Goal: Task Accomplishment & Management: Manage account settings

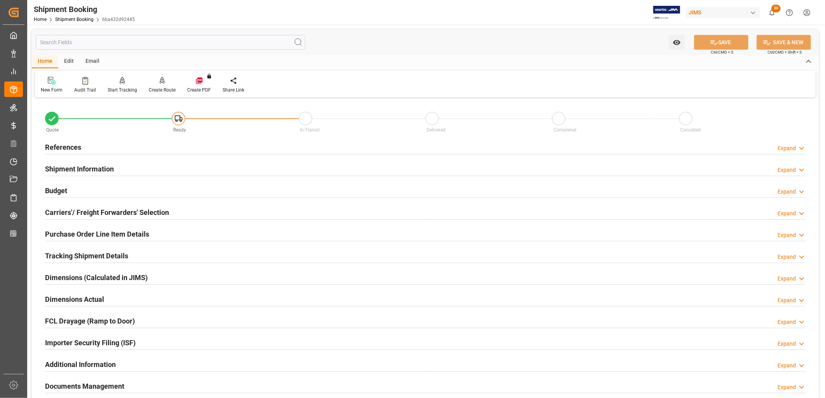
drag, startPoint x: 56, startPoint y: 141, endPoint x: 60, endPoint y: 145, distance: 5.2
click at [57, 142] on div "References" at bounding box center [63, 146] width 36 height 15
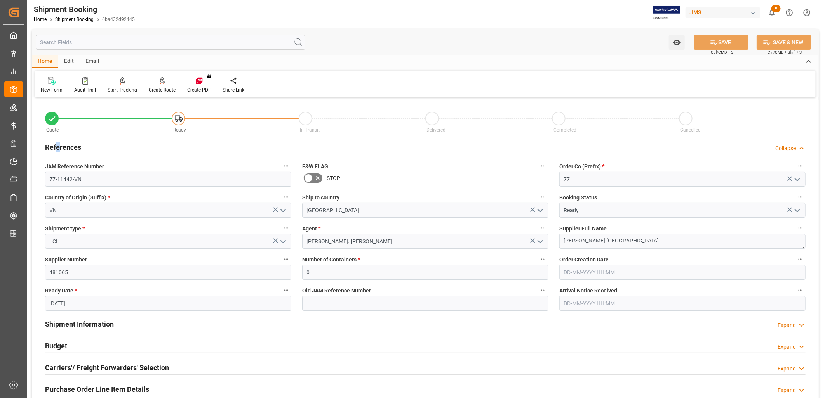
click at [60, 145] on h2 "References" at bounding box center [63, 147] width 36 height 10
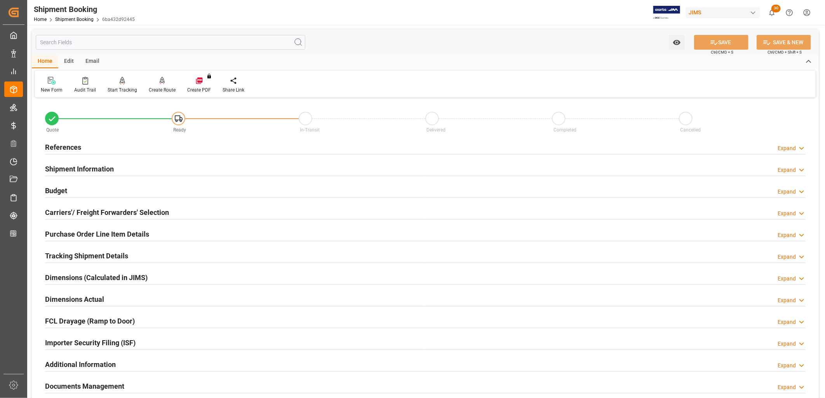
click at [62, 144] on h2 "References" at bounding box center [63, 147] width 36 height 10
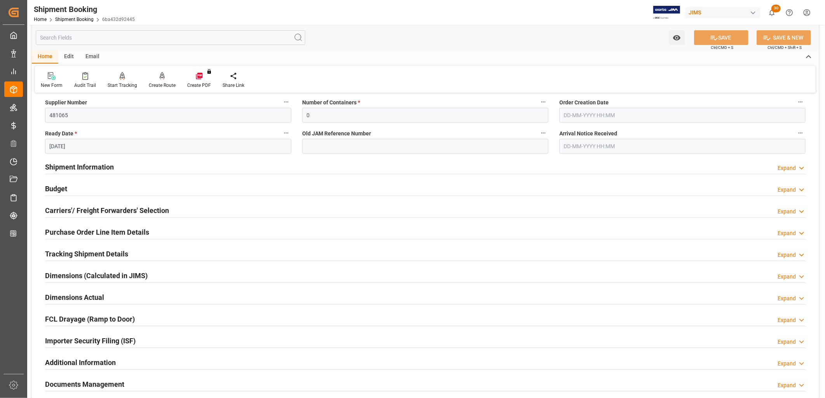
scroll to position [172, 0]
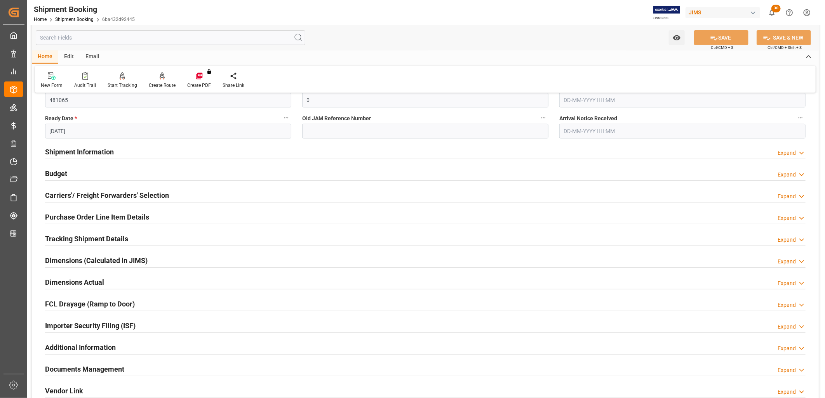
click at [61, 174] on h2 "Budget" at bounding box center [56, 174] width 22 height 10
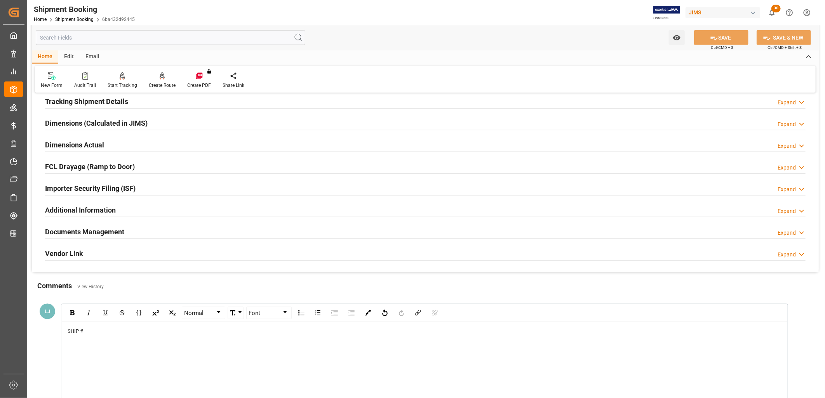
scroll to position [518, 0]
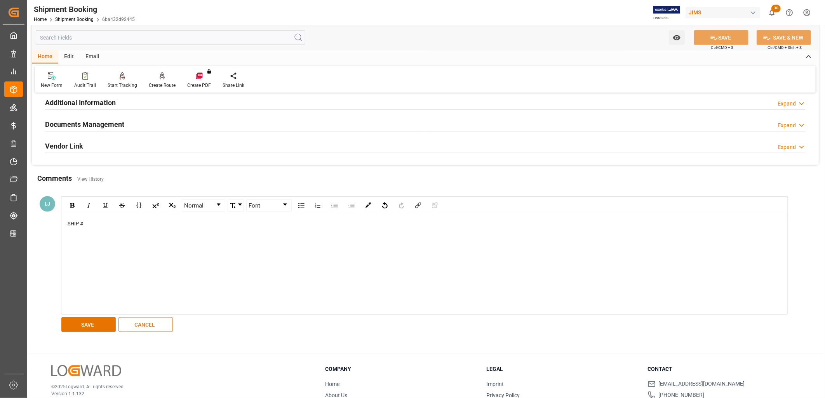
click at [150, 323] on button "CANCEL" at bounding box center [145, 325] width 54 height 15
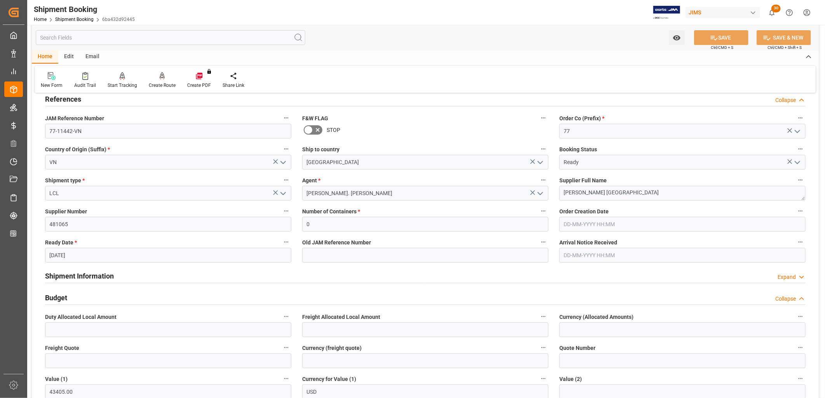
scroll to position [0, 0]
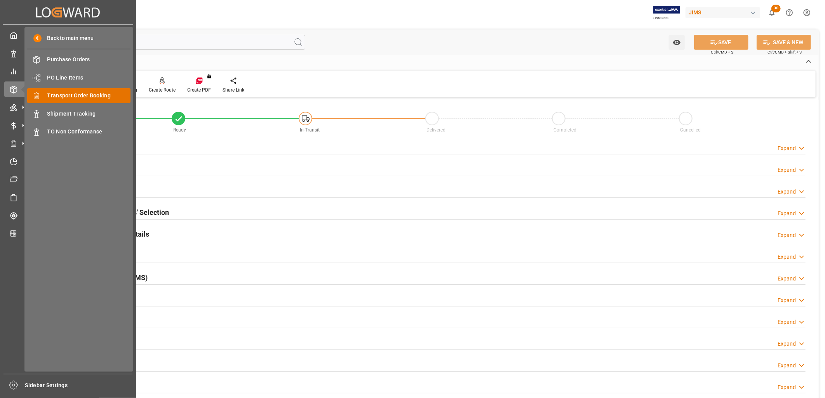
click at [68, 92] on span "Transport Order Booking" at bounding box center [88, 96] width 83 height 8
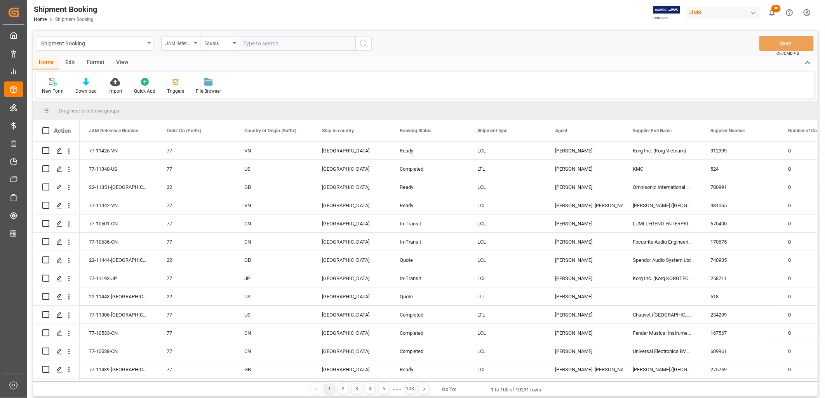
click at [251, 40] on input "text" at bounding box center [297, 43] width 117 height 15
type input "77-11442-VN"
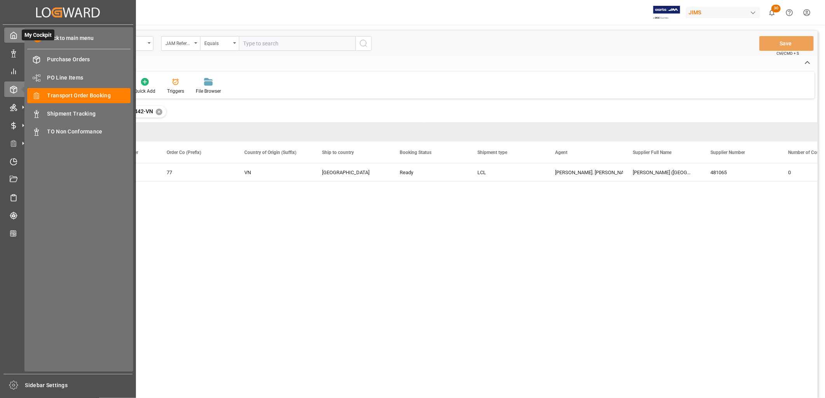
click at [10, 34] on icon at bounding box center [14, 35] width 8 height 8
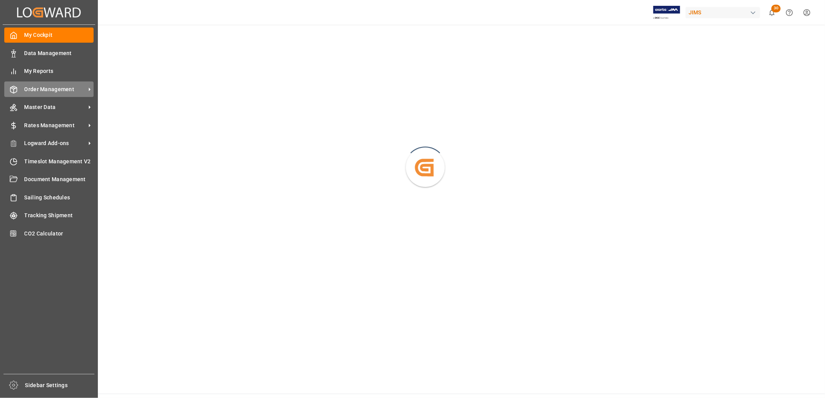
click at [61, 87] on span "Order Management" at bounding box center [54, 89] width 61 height 8
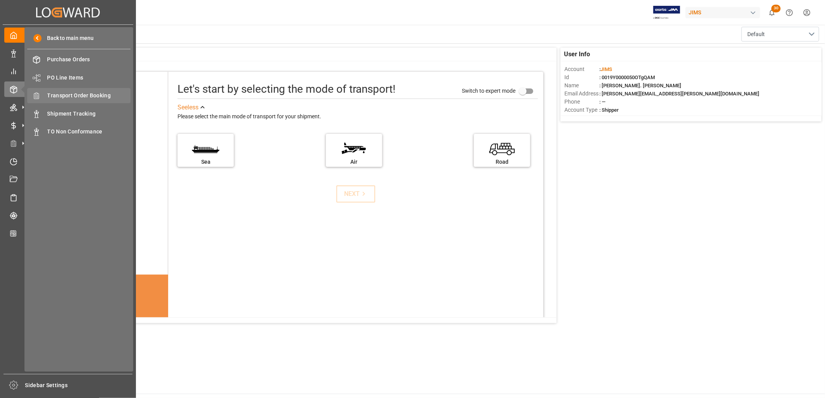
click at [79, 92] on span "Transport Order Booking" at bounding box center [88, 96] width 83 height 8
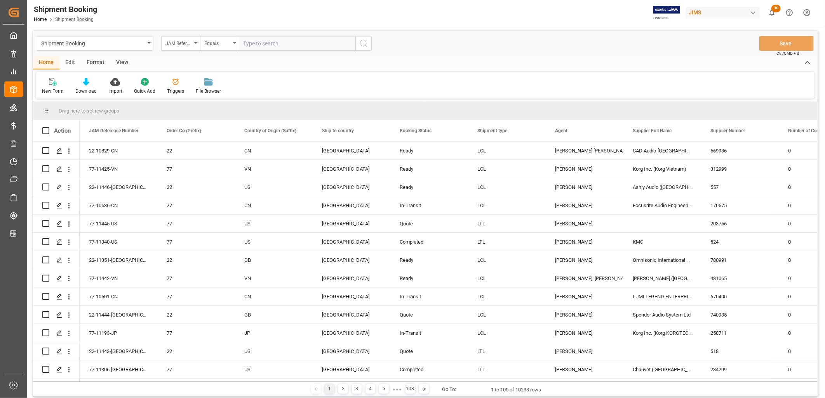
click at [243, 42] on input "text" at bounding box center [297, 43] width 117 height 15
type input "77-11058-KR"
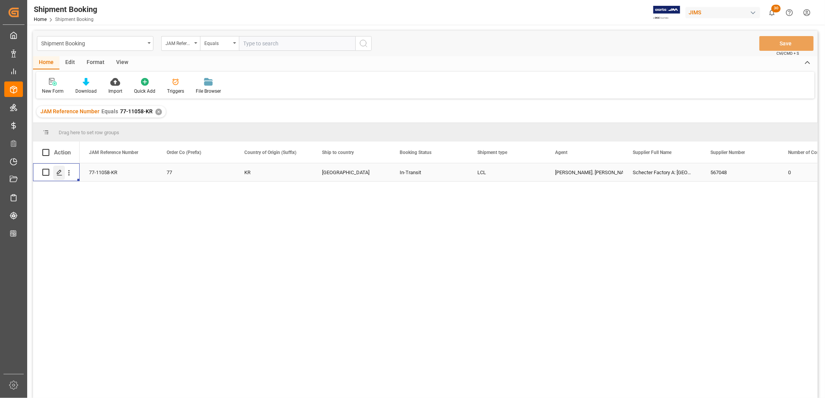
click at [59, 172] on icon "Press SPACE to select this row." at bounding box center [59, 173] width 6 height 6
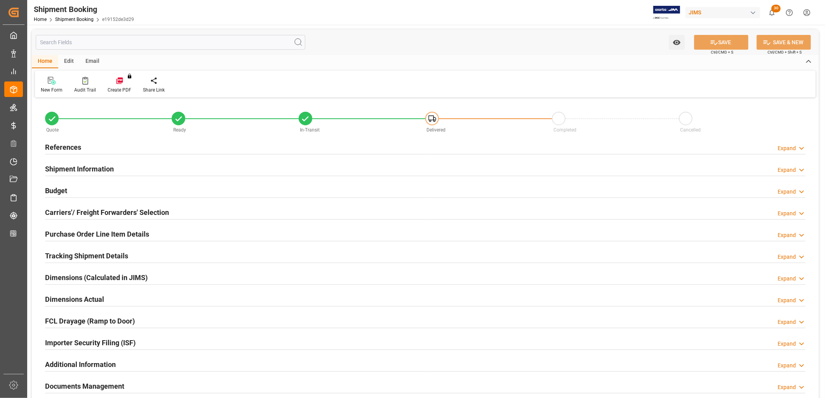
type input "1730.976"
type input "571.1955"
type input "300"
type input "29740.2"
click at [61, 188] on h2 "Budget" at bounding box center [56, 191] width 22 height 10
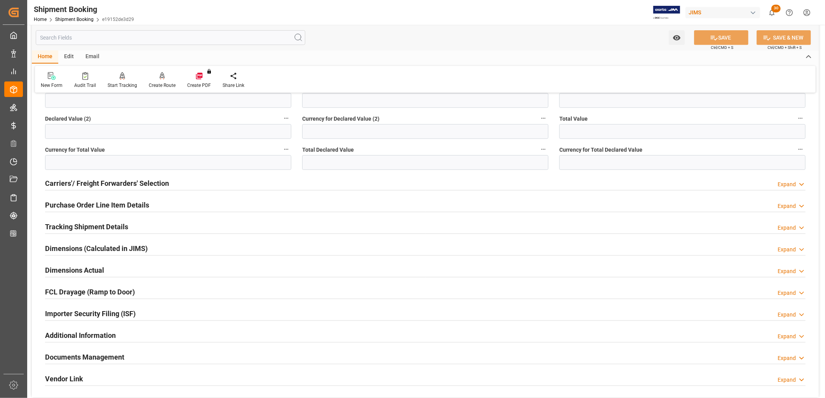
scroll to position [259, 0]
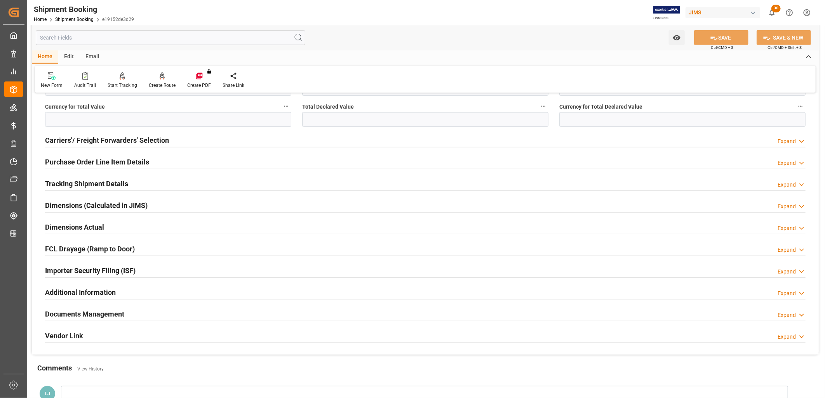
click at [123, 311] on h2 "Documents Management" at bounding box center [84, 314] width 79 height 10
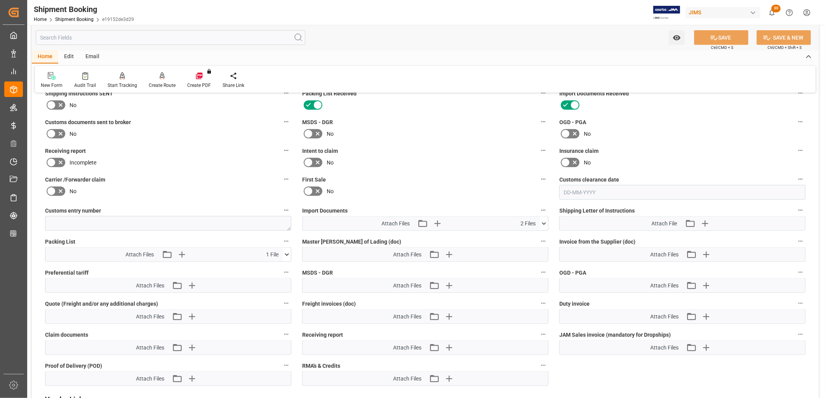
scroll to position [518, 0]
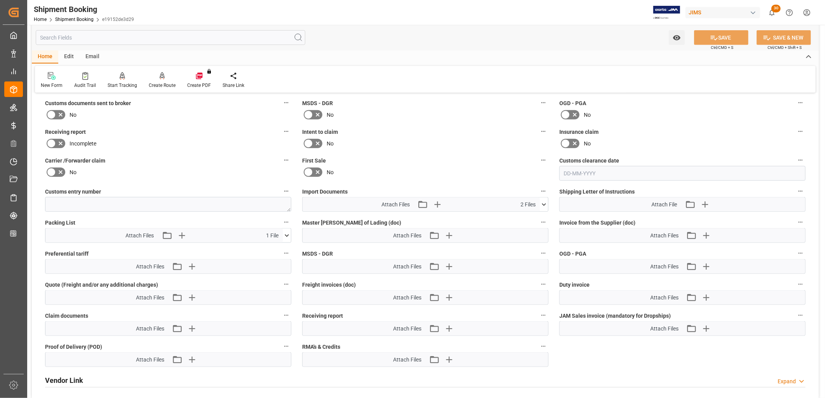
click at [545, 203] on icon at bounding box center [544, 205] width 8 height 8
click at [438, 201] on icon "button" at bounding box center [437, 204] width 12 height 12
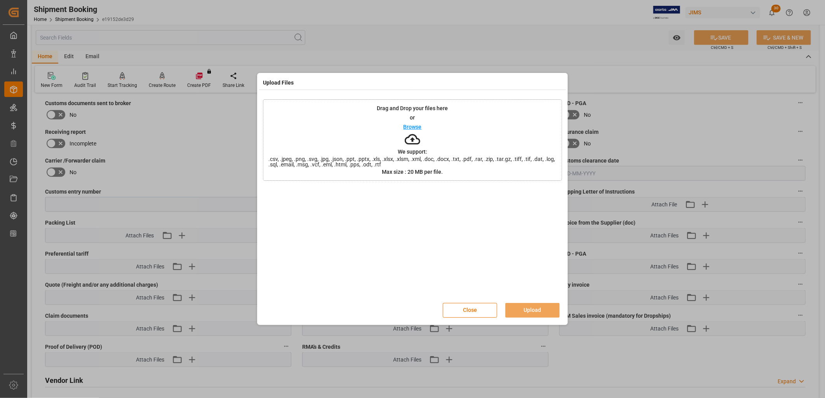
click at [420, 122] on div "Drag and Drop your files here or Browse We support: .csv, .jpeg, .png, .svg, .j…" at bounding box center [412, 140] width 299 height 82
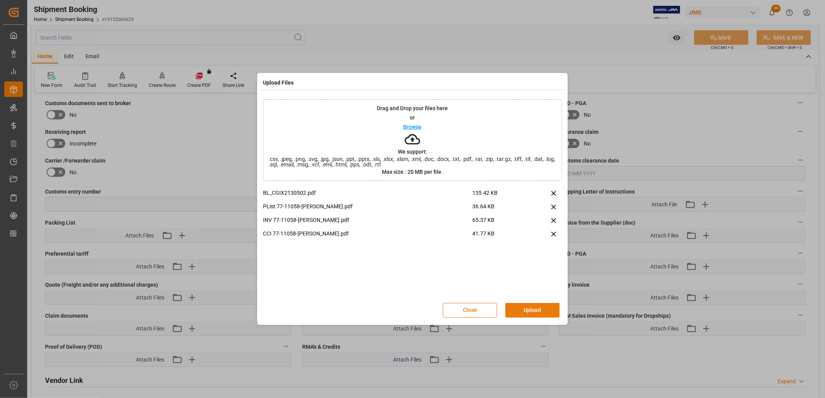
click at [537, 307] on button "Upload" at bounding box center [532, 310] width 54 height 15
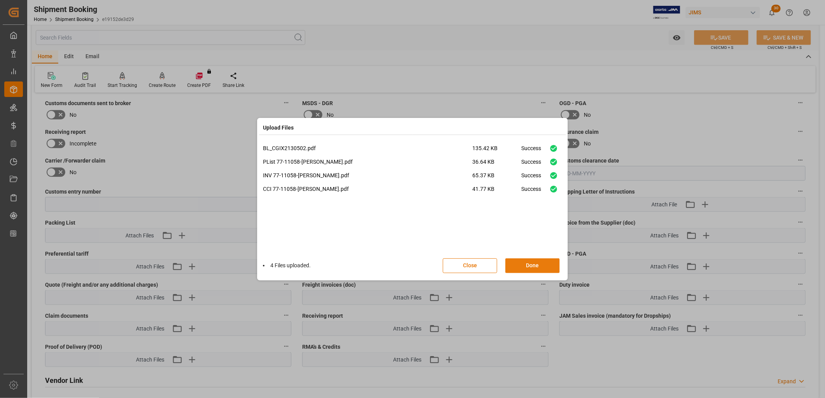
click at [530, 265] on button "Done" at bounding box center [532, 266] width 54 height 15
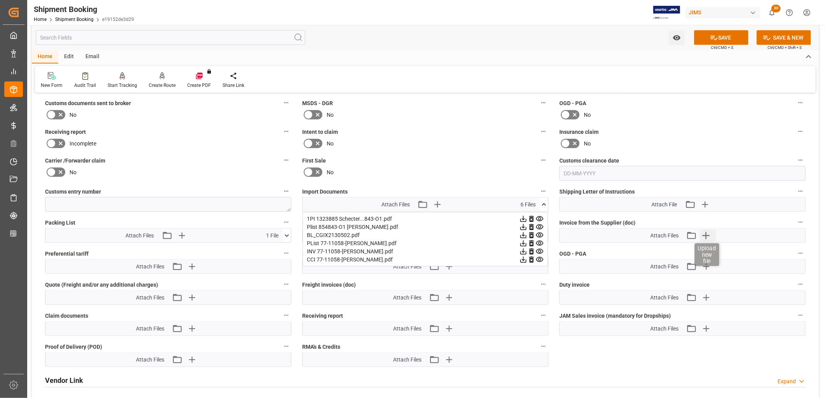
click at [708, 233] on icon "button" at bounding box center [705, 235] width 7 height 7
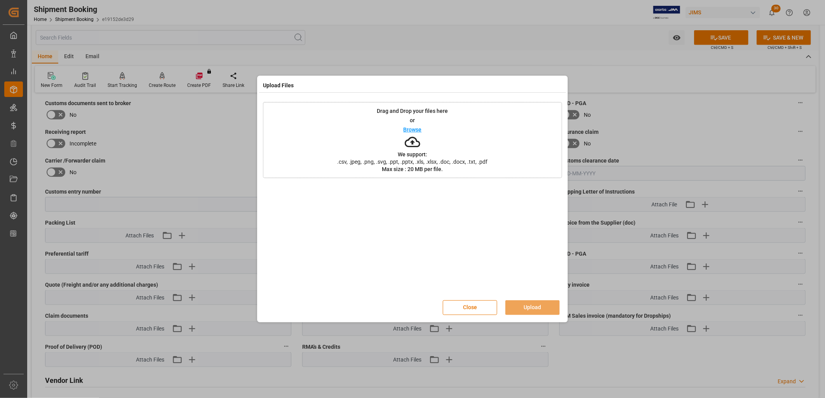
click at [409, 130] on p "Browse" at bounding box center [412, 129] width 18 height 5
click at [537, 303] on button "Upload" at bounding box center [532, 308] width 54 height 15
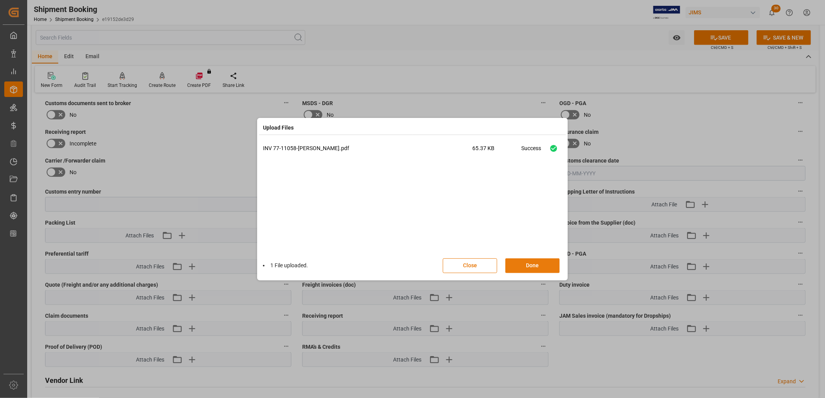
click at [522, 265] on button "Done" at bounding box center [532, 266] width 54 height 15
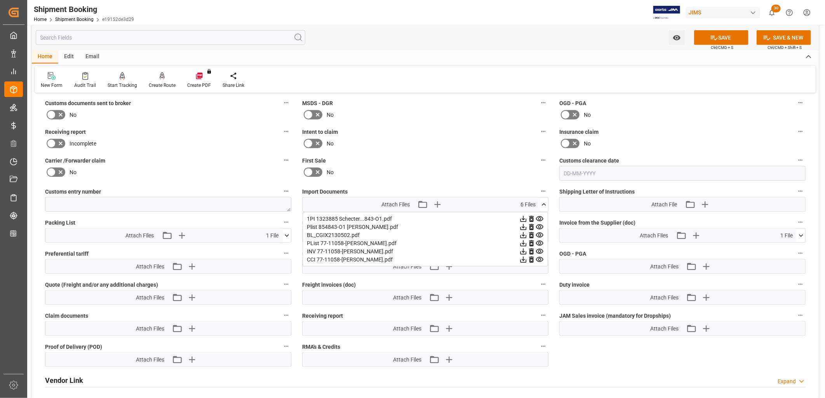
click at [544, 201] on icon at bounding box center [544, 205] width 8 height 8
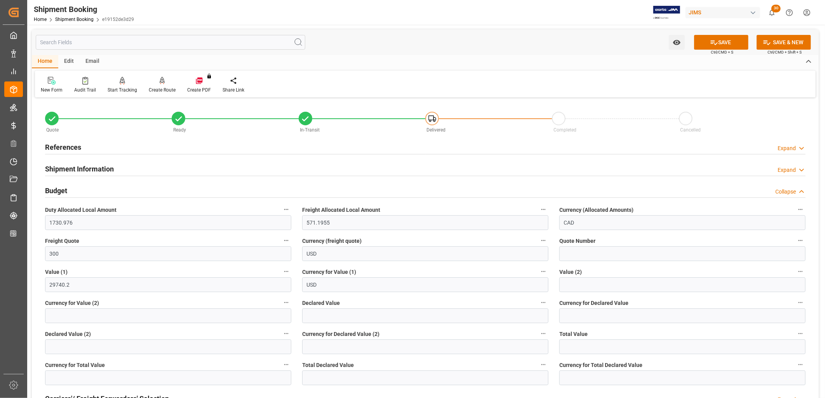
scroll to position [216, 0]
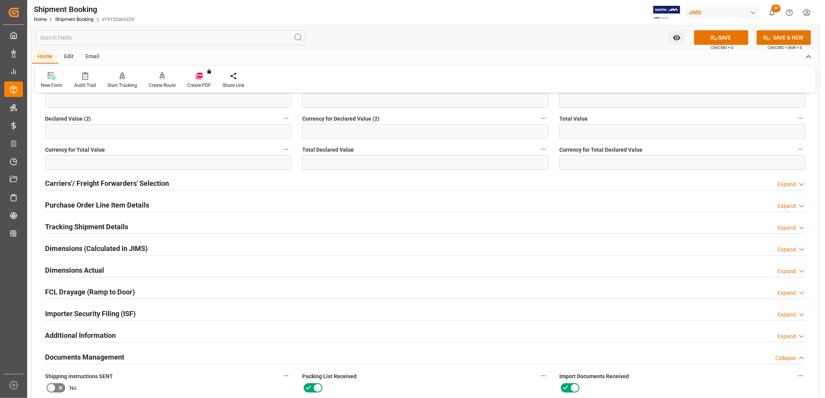
click at [127, 203] on h2 "Purchase Order Line Item Details" at bounding box center [97, 205] width 104 height 10
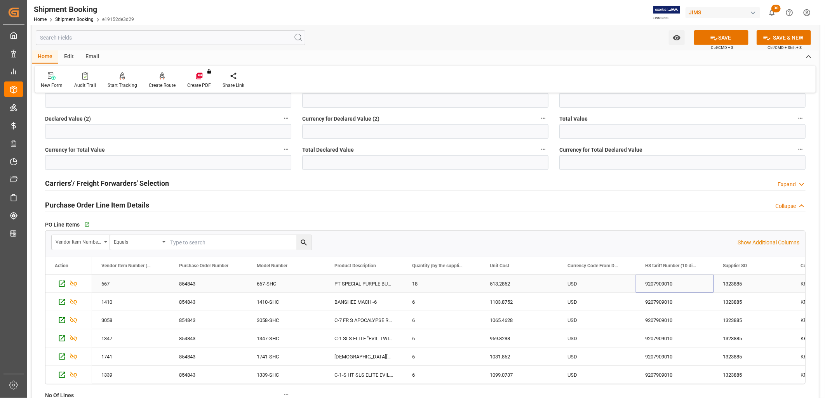
click at [661, 283] on div "9207909010" at bounding box center [675, 284] width 78 height 18
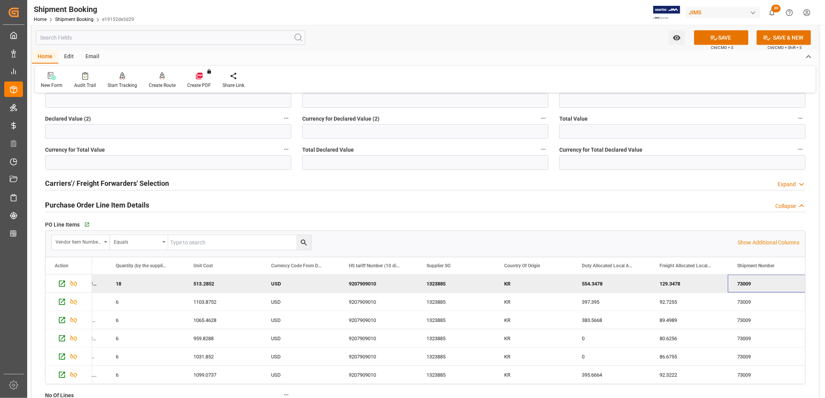
scroll to position [0, 374]
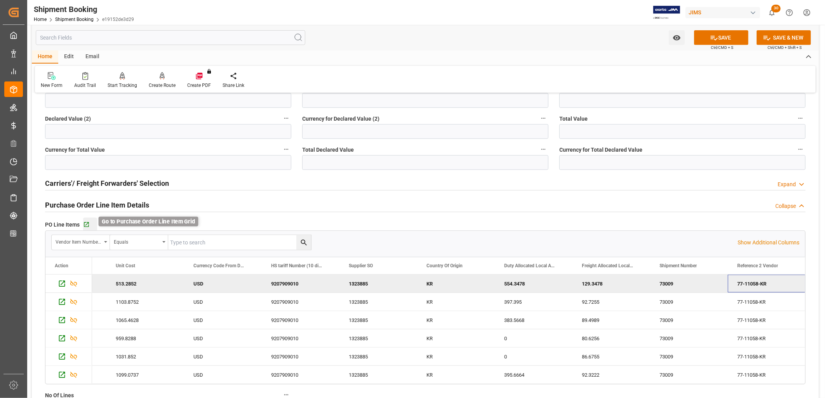
click at [86, 223] on icon "button" at bounding box center [86, 225] width 7 height 7
click at [713, 38] on icon at bounding box center [714, 38] width 8 height 8
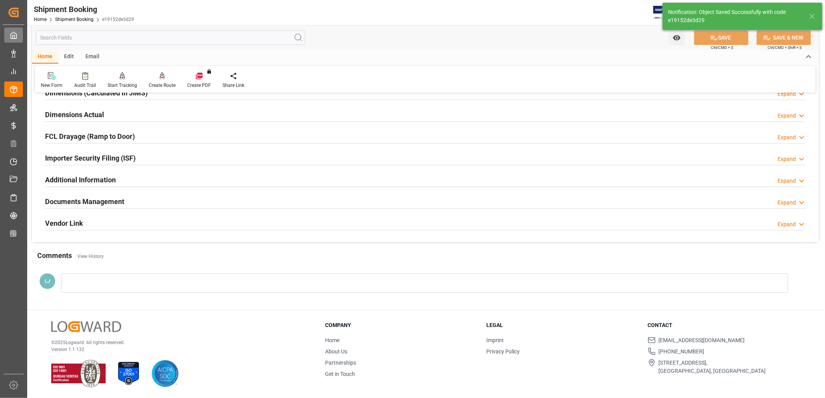
scroll to position [30, 0]
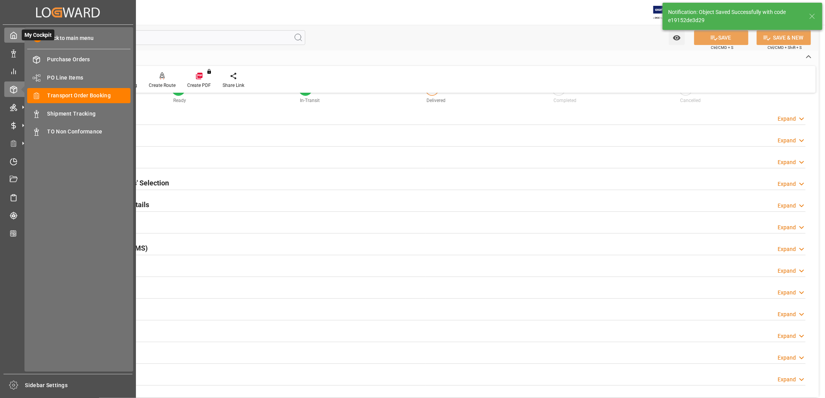
click at [14, 34] on icon at bounding box center [14, 35] width 8 height 8
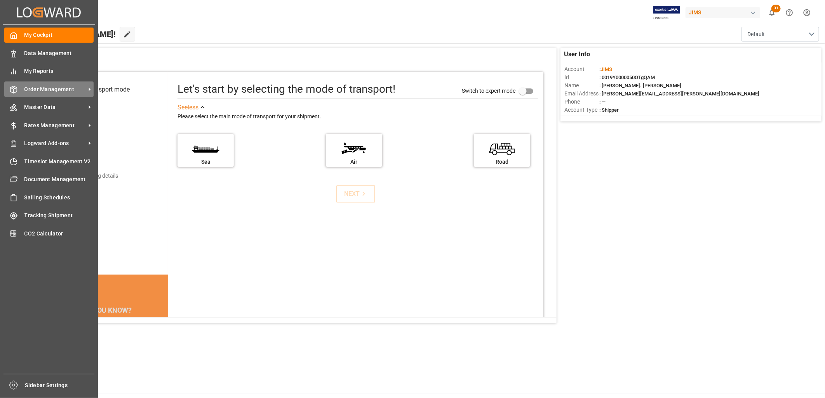
click at [47, 86] on span "Order Management" at bounding box center [54, 89] width 61 height 8
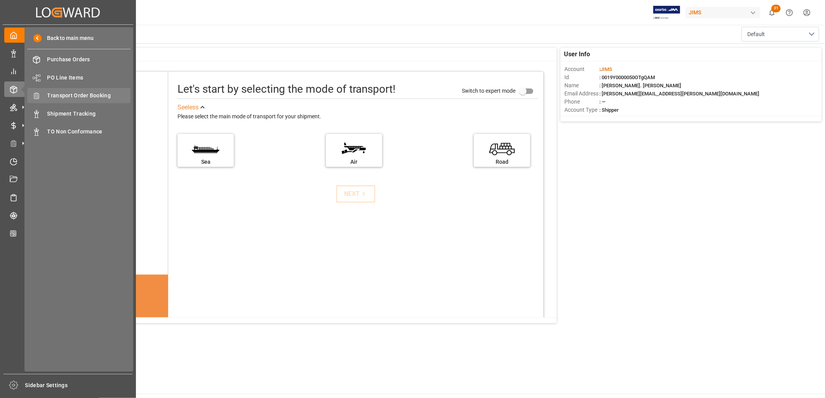
click at [93, 90] on div "Transport Order Booking Transport Order Booking" at bounding box center [78, 95] width 103 height 15
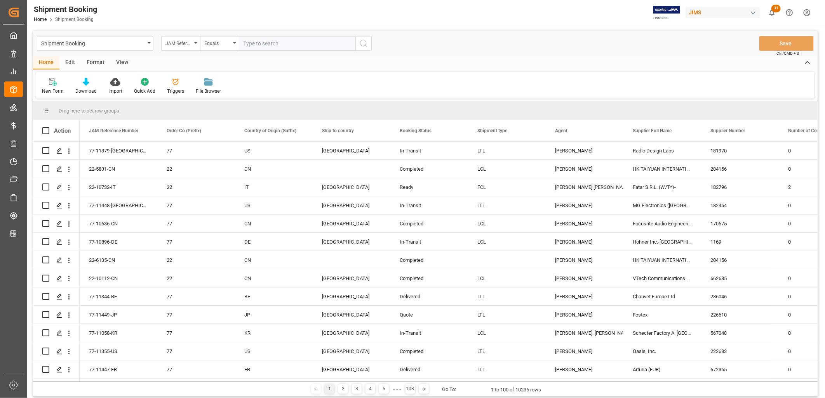
click at [246, 43] on input "text" at bounding box center [297, 43] width 117 height 15
type input "77-11058-KR"
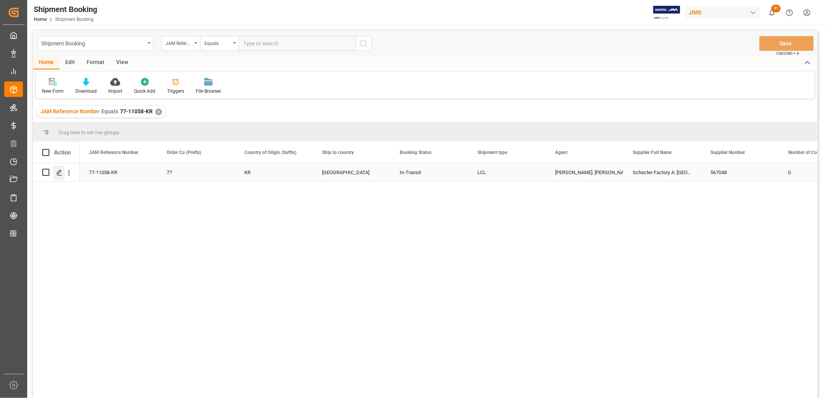
click at [61, 174] on icon "Press SPACE to select this row." at bounding box center [59, 173] width 6 height 6
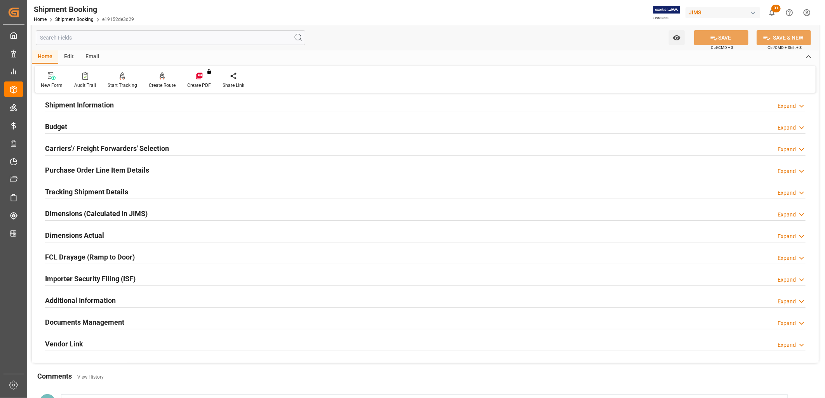
scroll to position [86, 0]
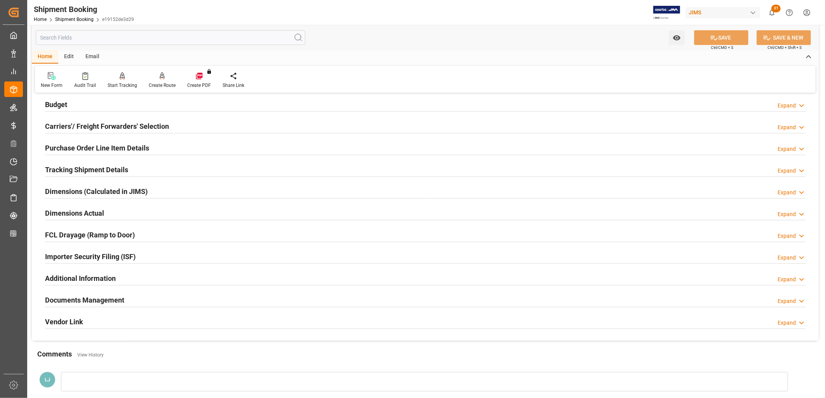
click at [102, 301] on h2 "Documents Management" at bounding box center [84, 300] width 79 height 10
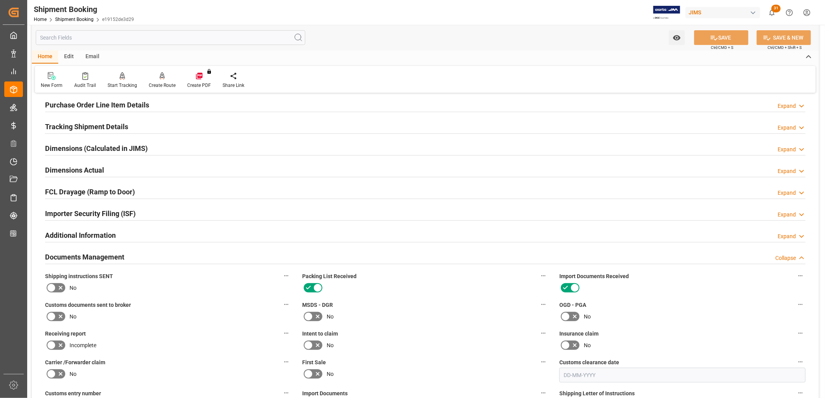
scroll to position [172, 0]
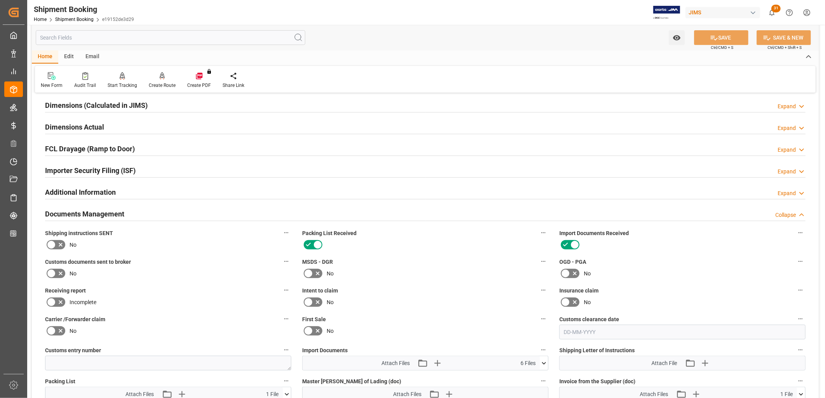
click at [50, 242] on icon at bounding box center [51, 244] width 9 height 9
click at [0, 0] on input "checkbox" at bounding box center [0, 0] width 0 height 0
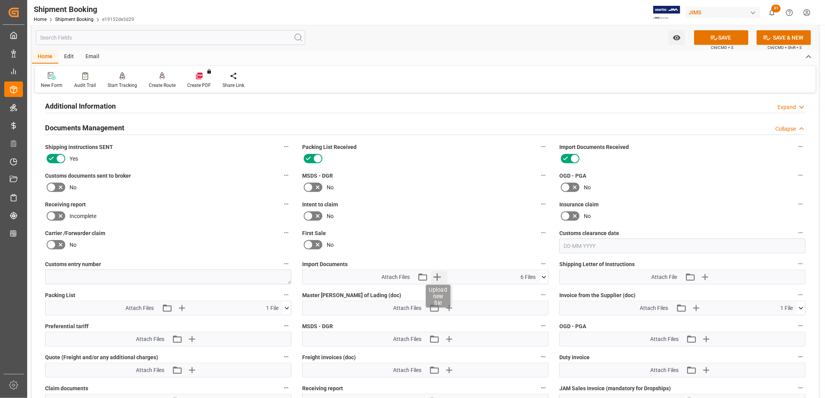
click at [438, 276] on icon "button" at bounding box center [437, 277] width 12 height 12
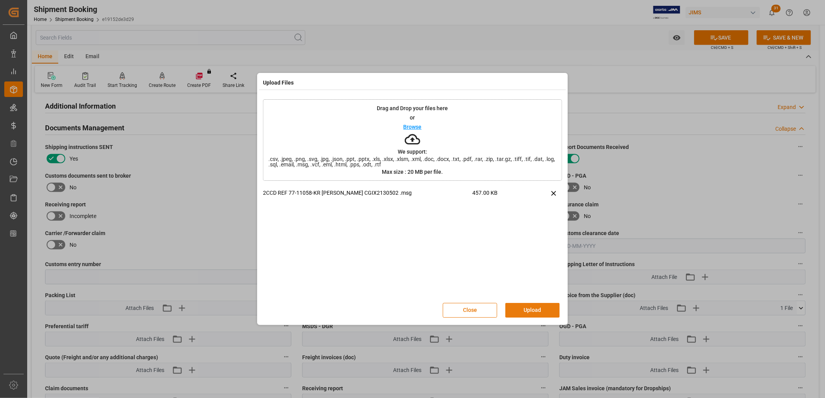
click at [538, 310] on button "Upload" at bounding box center [532, 310] width 54 height 15
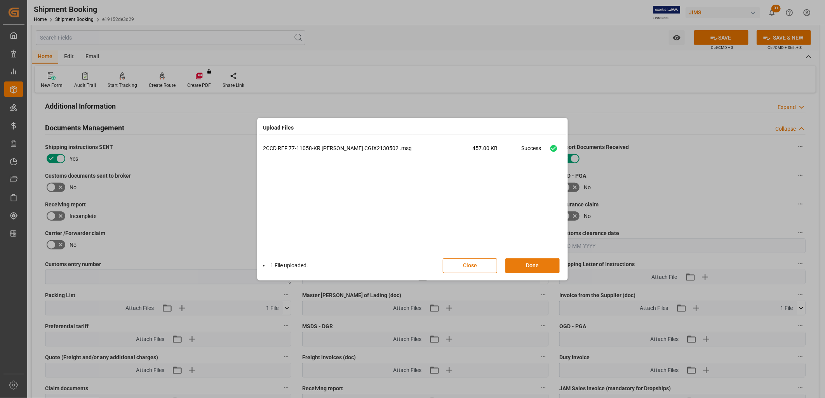
click at [532, 265] on button "Done" at bounding box center [532, 266] width 54 height 15
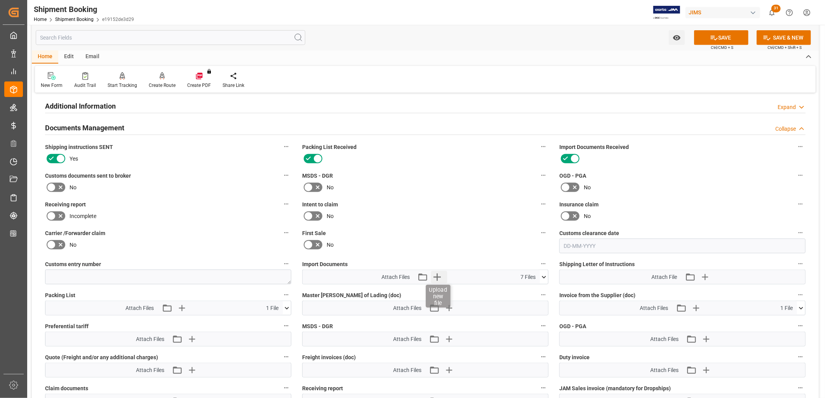
click at [437, 274] on icon "button" at bounding box center [436, 277] width 7 height 7
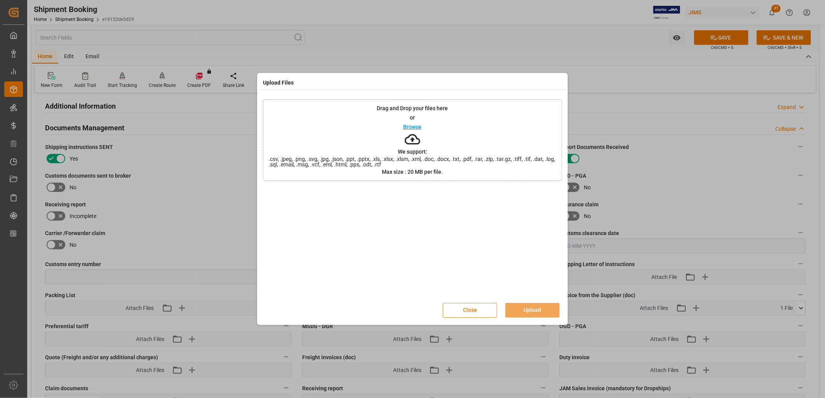
click at [467, 312] on button "Close" at bounding box center [470, 310] width 54 height 15
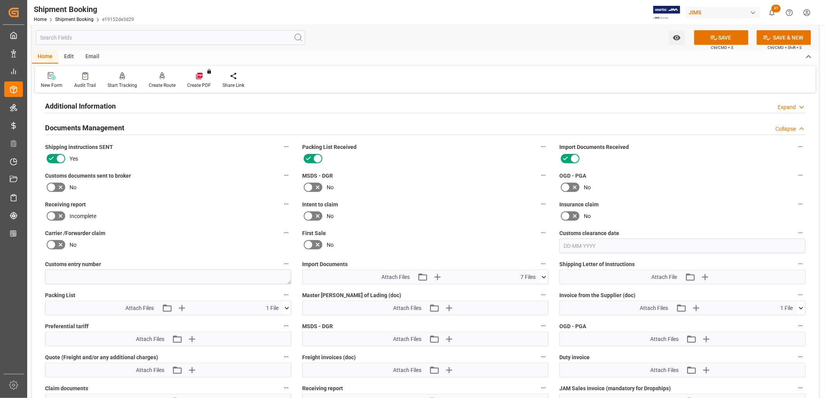
click at [545, 274] on icon at bounding box center [544, 277] width 8 height 8
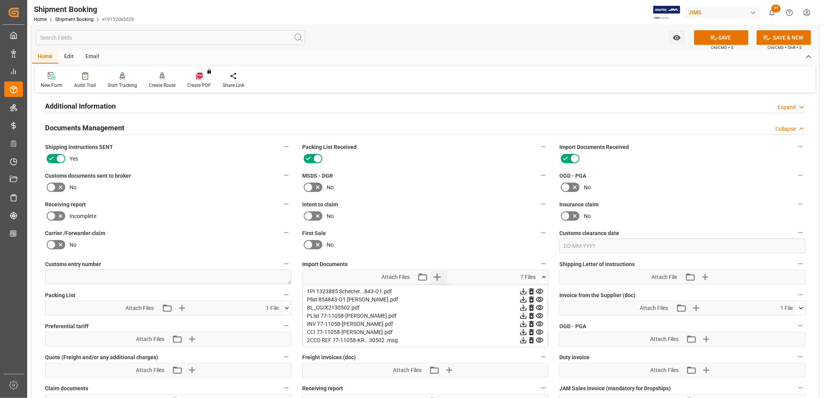
click at [436, 274] on icon "button" at bounding box center [437, 277] width 12 height 12
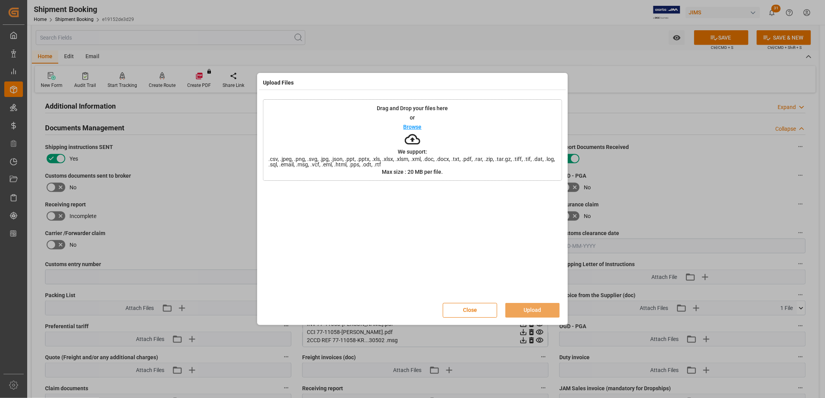
click at [418, 125] on p "Browse" at bounding box center [412, 126] width 18 height 5
click at [533, 308] on button "Upload" at bounding box center [532, 310] width 54 height 15
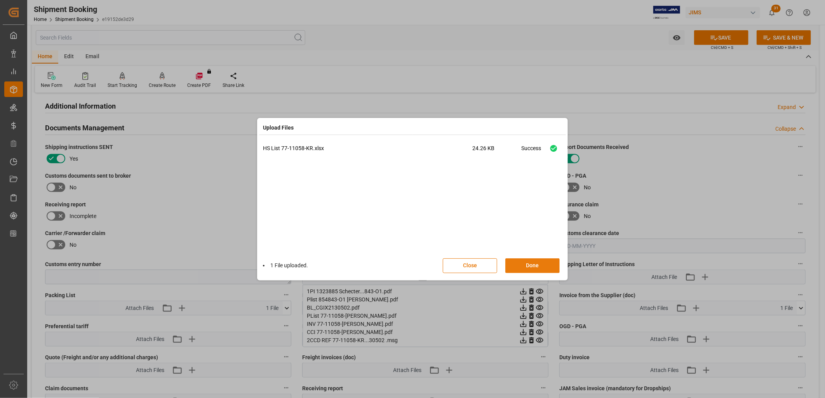
click at [530, 262] on button "Done" at bounding box center [532, 266] width 54 height 15
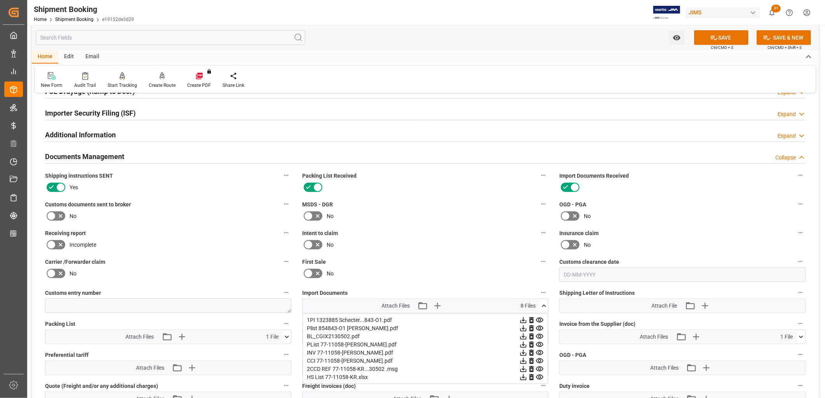
scroll to position [172, 0]
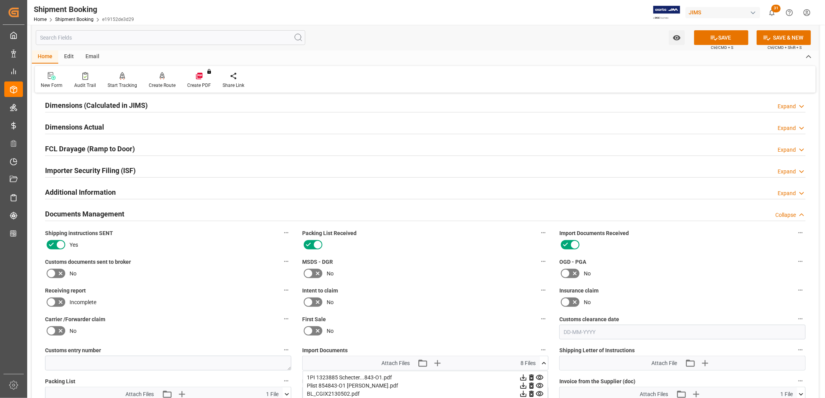
click at [543, 362] on icon at bounding box center [544, 363] width 4 height 2
click at [543, 360] on icon at bounding box center [544, 364] width 8 height 8
click at [707, 37] on button "SAVE" at bounding box center [721, 37] width 54 height 15
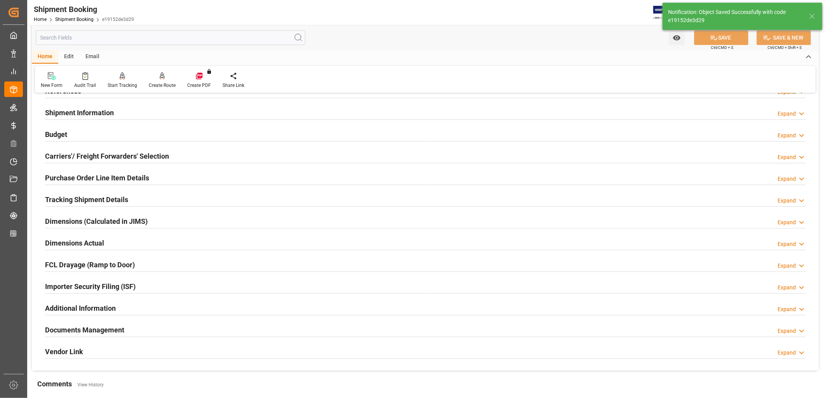
scroll to position [43, 0]
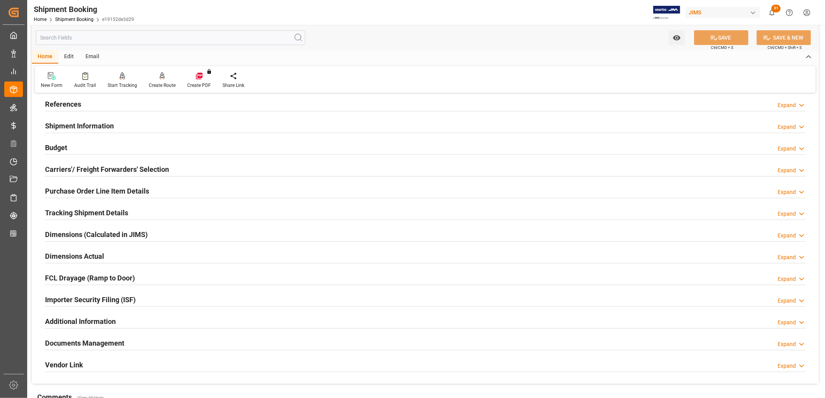
click at [91, 191] on h2 "Purchase Order Line Item Details" at bounding box center [97, 191] width 104 height 10
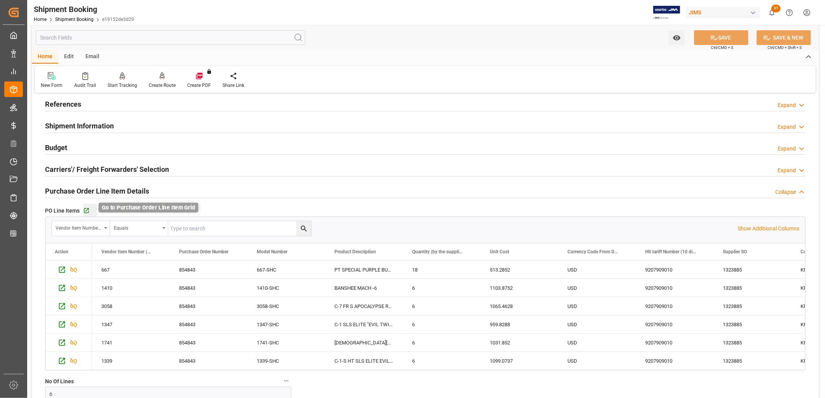
click at [85, 209] on icon "button" at bounding box center [86, 211] width 7 height 7
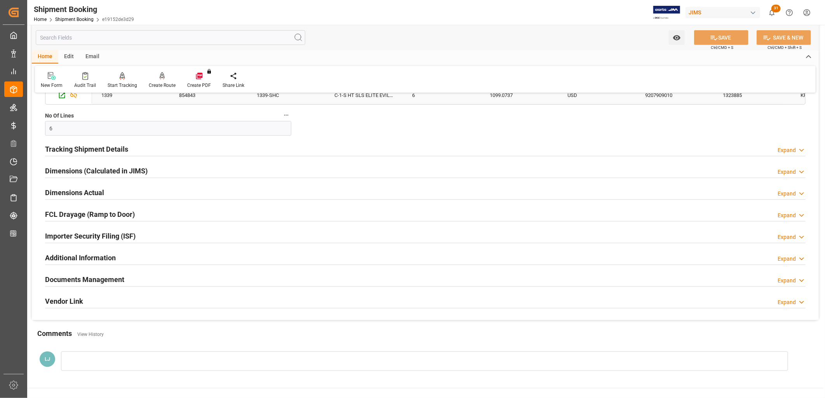
scroll to position [387, 0]
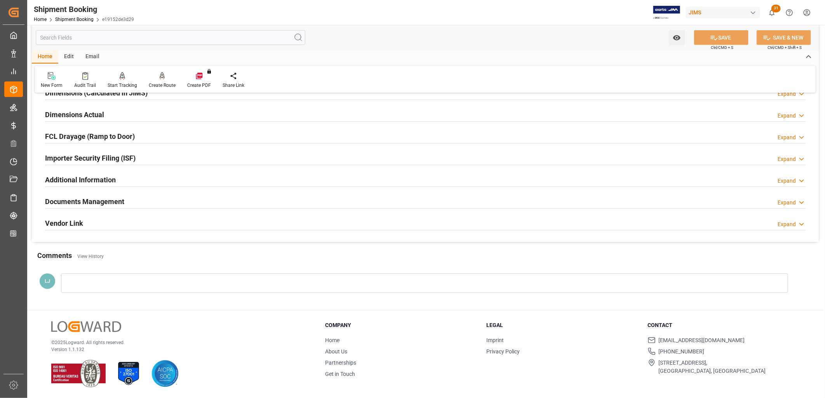
click at [90, 202] on h2 "Documents Management" at bounding box center [84, 202] width 79 height 10
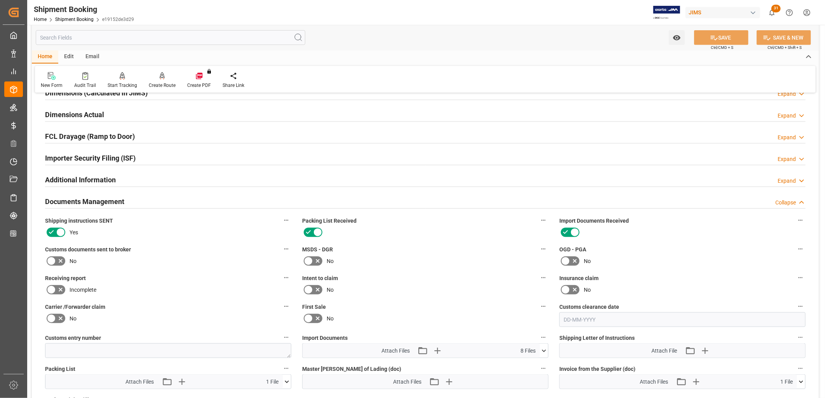
click at [50, 255] on label at bounding box center [56, 261] width 22 height 12
click at [0, 0] on input "checkbox" at bounding box center [0, 0] width 0 height 0
click at [736, 36] on button "SAVE" at bounding box center [721, 37] width 54 height 15
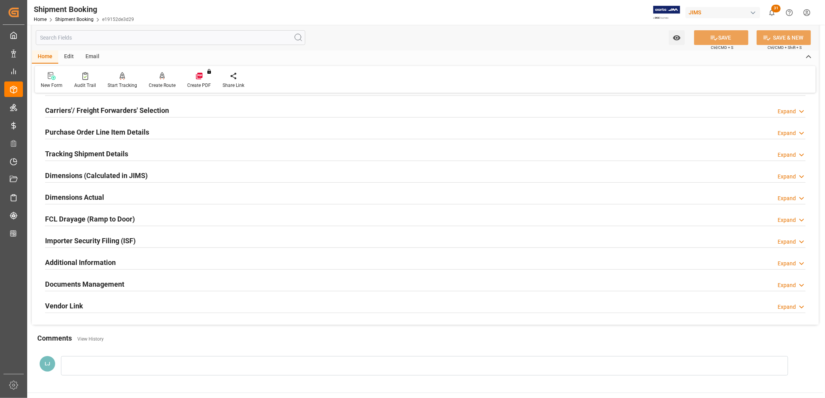
scroll to position [99, 0]
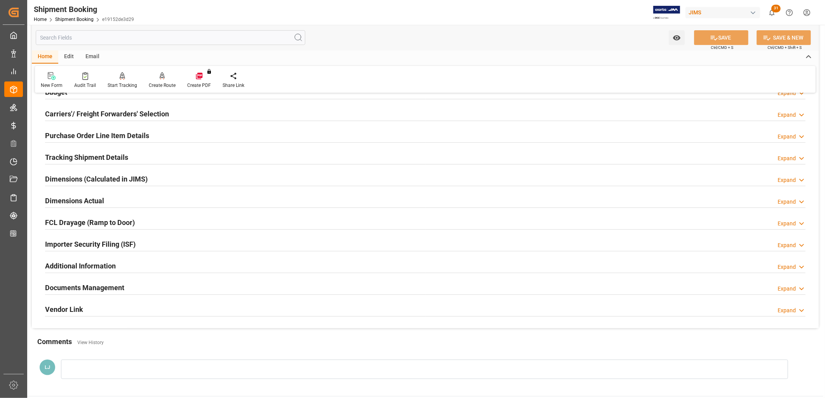
click at [106, 134] on h2 "Purchase Order Line Item Details" at bounding box center [97, 135] width 104 height 10
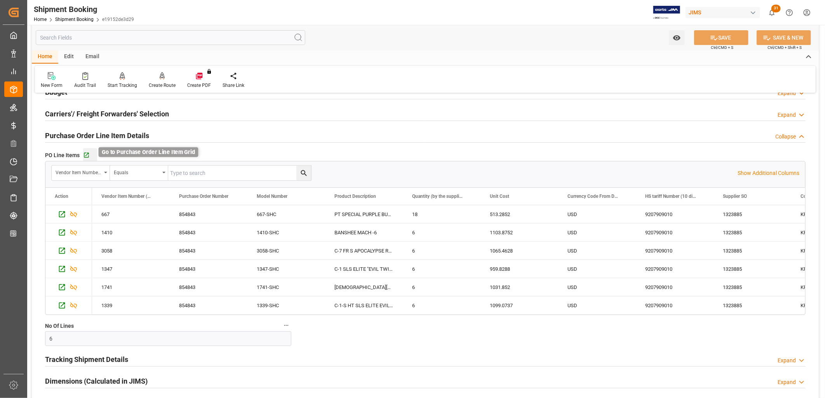
click at [84, 154] on icon "button" at bounding box center [86, 155] width 7 height 7
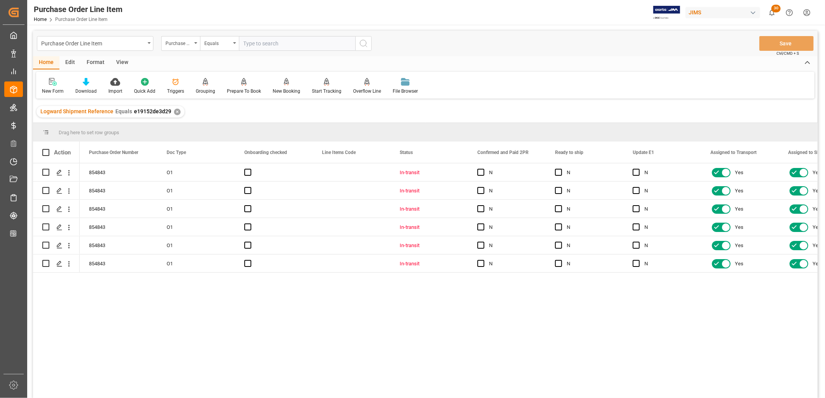
click at [124, 59] on div "View" at bounding box center [122, 62] width 24 height 13
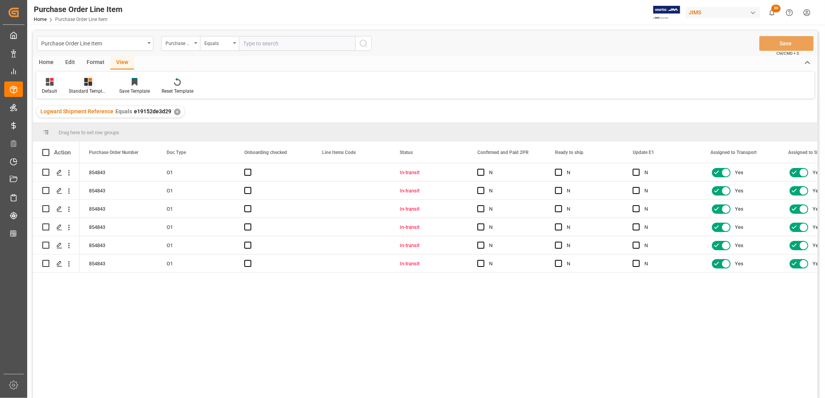
click at [90, 84] on icon at bounding box center [88, 82] width 8 height 8
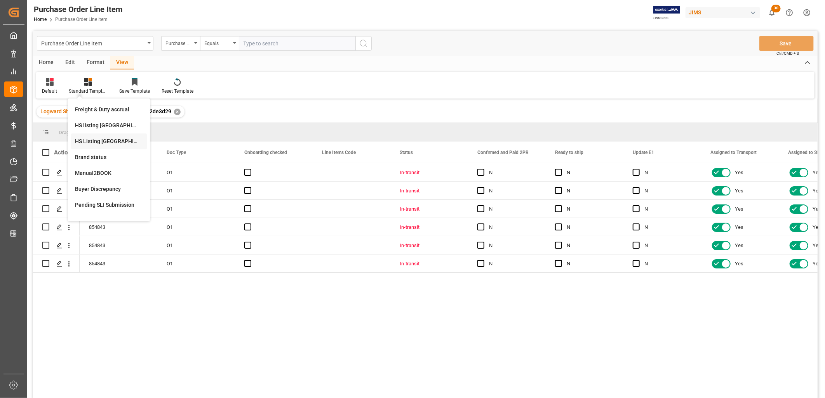
click at [106, 137] on div "HS Listing [GEOGRAPHIC_DATA]" at bounding box center [109, 141] width 68 height 8
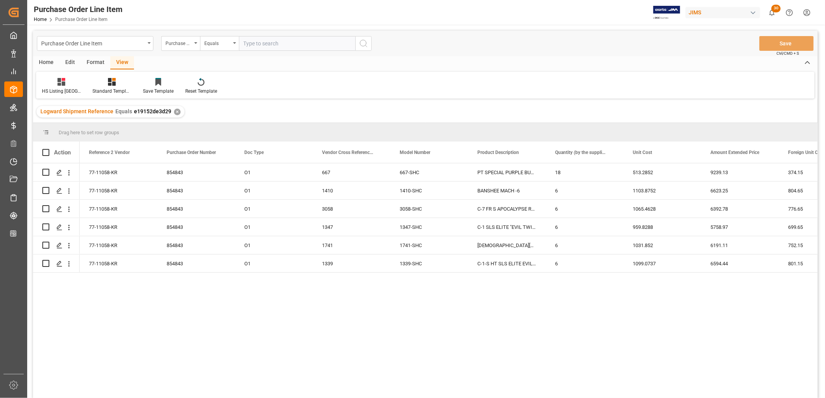
click at [43, 61] on div "Home" at bounding box center [46, 62] width 26 height 13
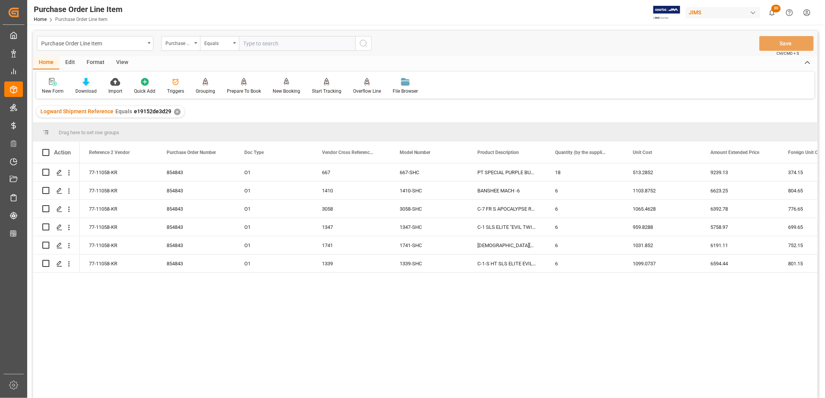
click at [84, 80] on icon at bounding box center [86, 82] width 7 height 8
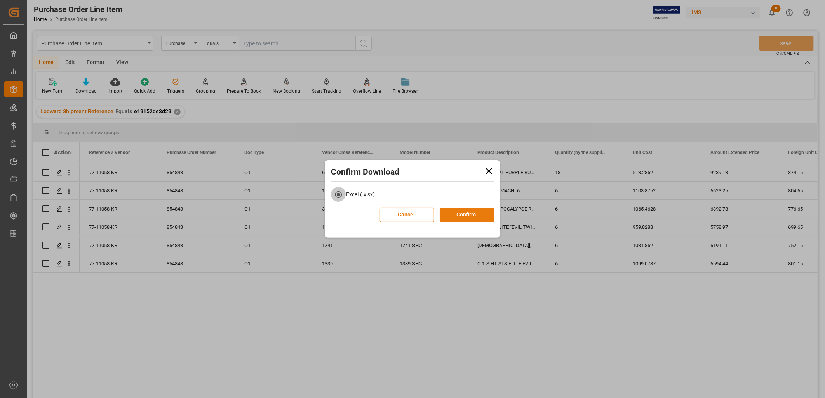
drag, startPoint x: 441, startPoint y: 210, endPoint x: 447, endPoint y: 212, distance: 6.4
click at [445, 211] on button "Confirm" at bounding box center [467, 215] width 54 height 15
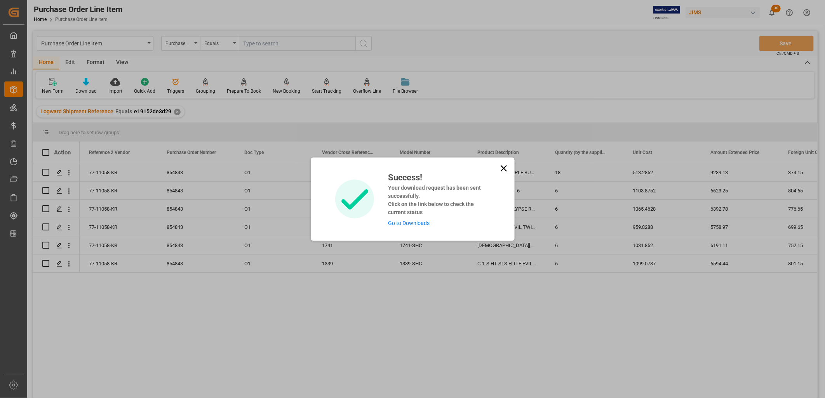
click at [467, 211] on h4 "Your download request has been sent successfully. Click on the link below to ch…" at bounding box center [436, 200] width 96 height 33
click at [420, 222] on link "Go to Downloads" at bounding box center [409, 223] width 42 height 6
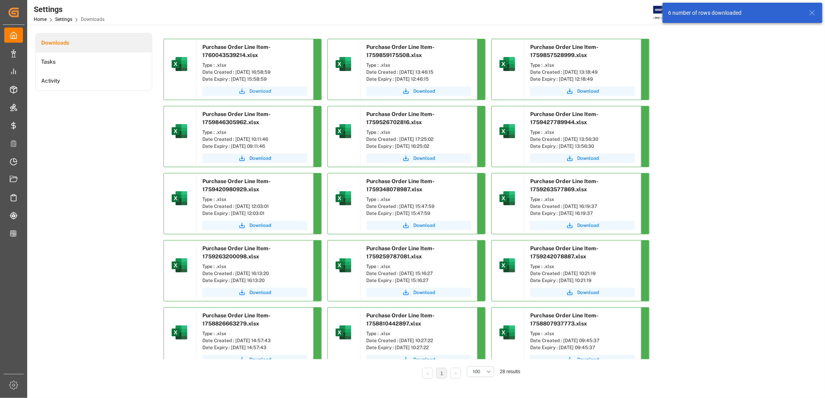
click at [258, 90] on span "Download" at bounding box center [260, 91] width 22 height 7
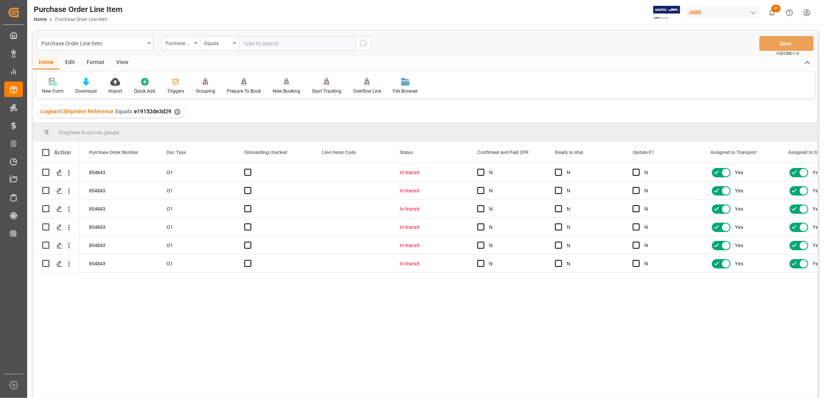
click at [100, 63] on div "Format" at bounding box center [96, 62] width 30 height 13
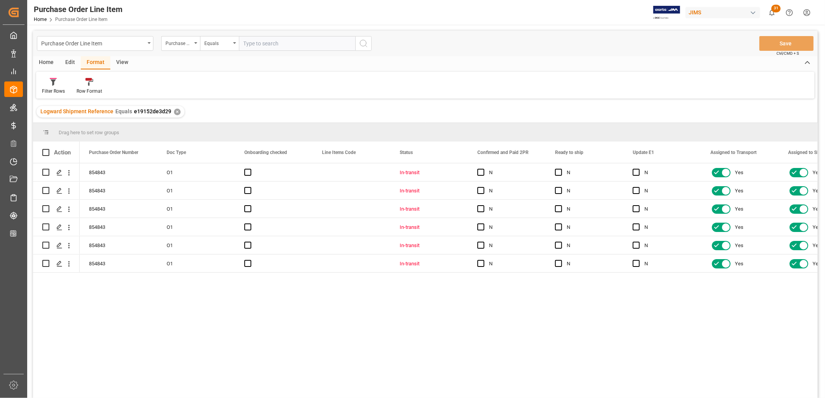
click at [122, 64] on div "View" at bounding box center [122, 62] width 24 height 13
click at [87, 85] on icon at bounding box center [88, 82] width 8 height 8
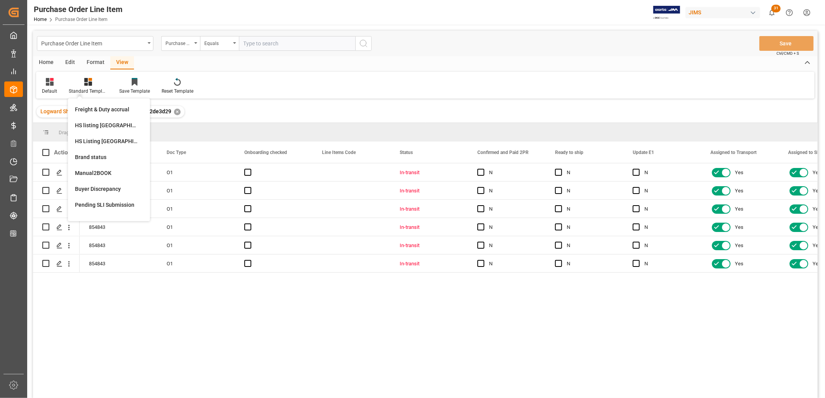
click at [337, 90] on div "Default Standard Templates Freight & Duty accrual HS listing [GEOGRAPHIC_DATA] …" at bounding box center [425, 85] width 778 height 27
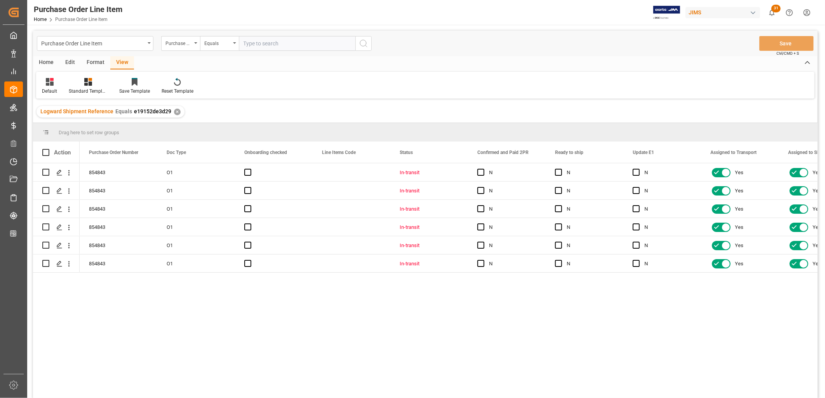
click at [42, 61] on div "Home" at bounding box center [46, 62] width 26 height 13
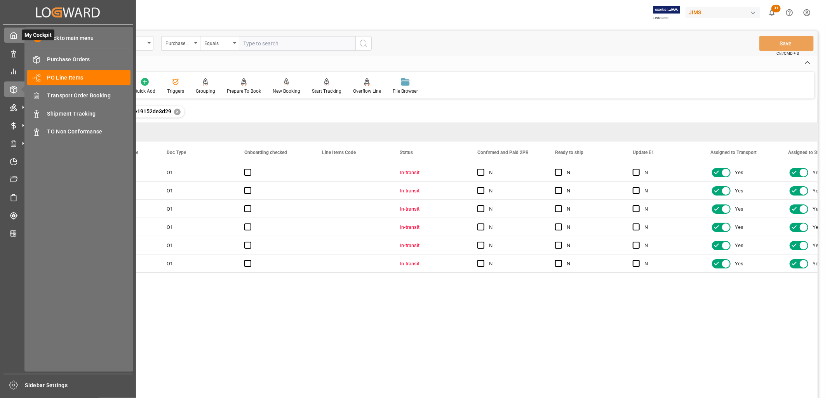
click at [15, 37] on icon at bounding box center [14, 35] width 8 height 8
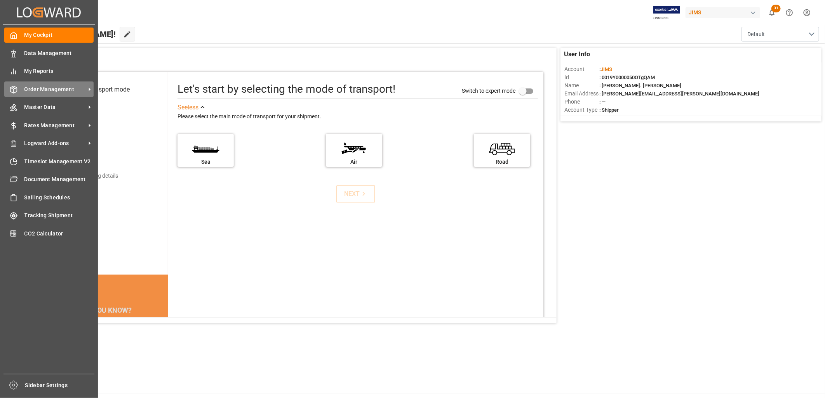
click at [67, 90] on span "Order Management" at bounding box center [54, 89] width 61 height 8
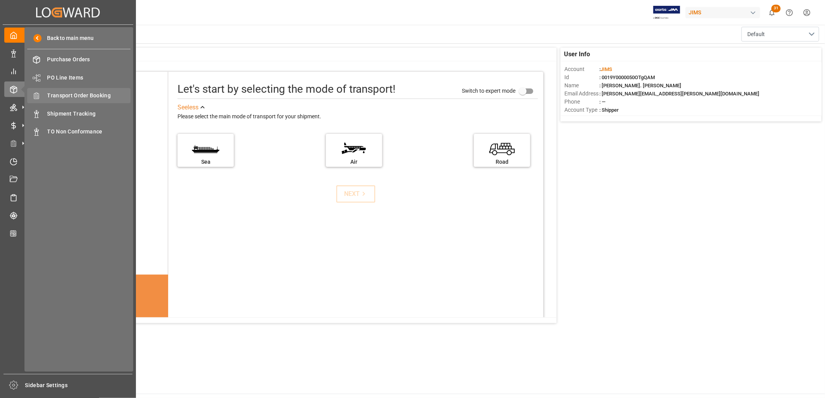
click at [80, 96] on span "Transport Order Booking" at bounding box center [88, 96] width 83 height 8
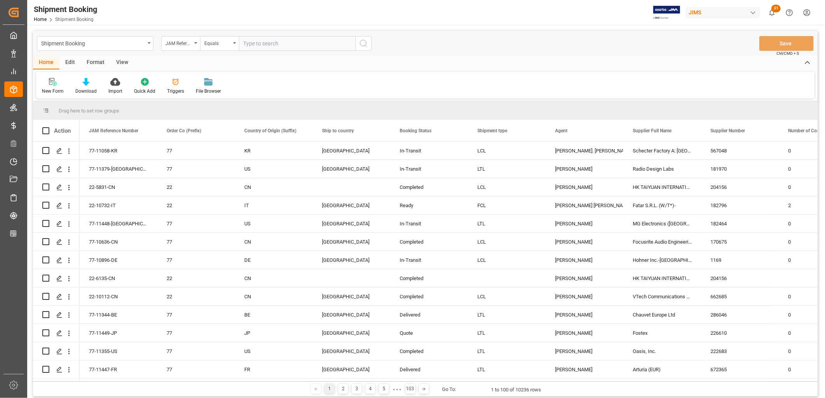
click at [246, 42] on input "text" at bounding box center [297, 43] width 117 height 15
type input "77-11058-KR"
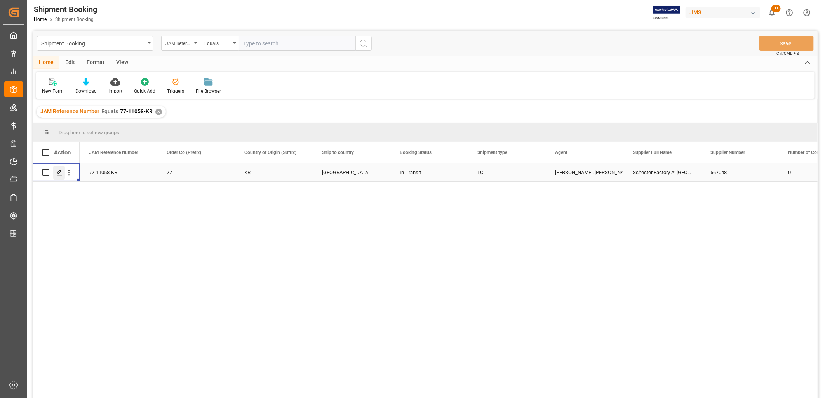
click at [57, 171] on icon "Press SPACE to select this row." at bounding box center [59, 173] width 6 height 6
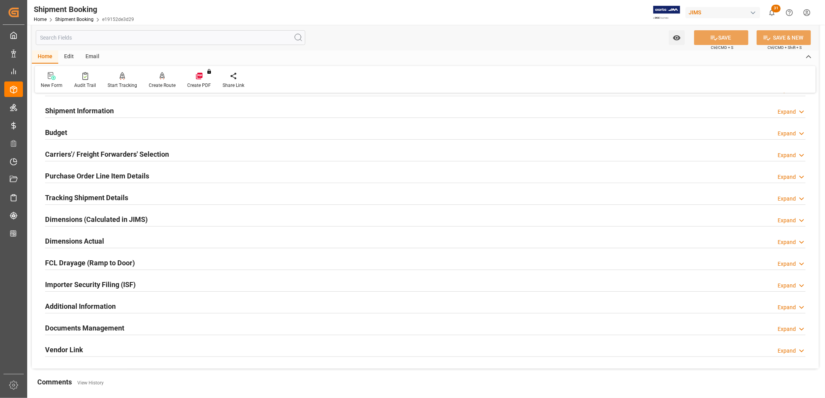
scroll to position [86, 0]
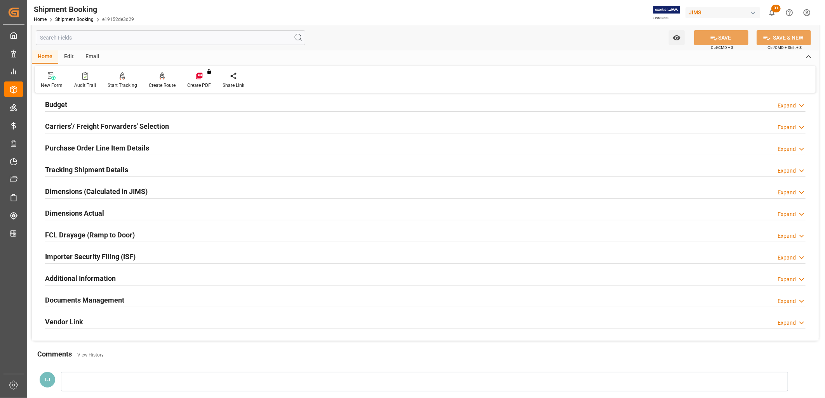
click at [80, 149] on h2 "Purchase Order Line Item Details" at bounding box center [97, 148] width 104 height 10
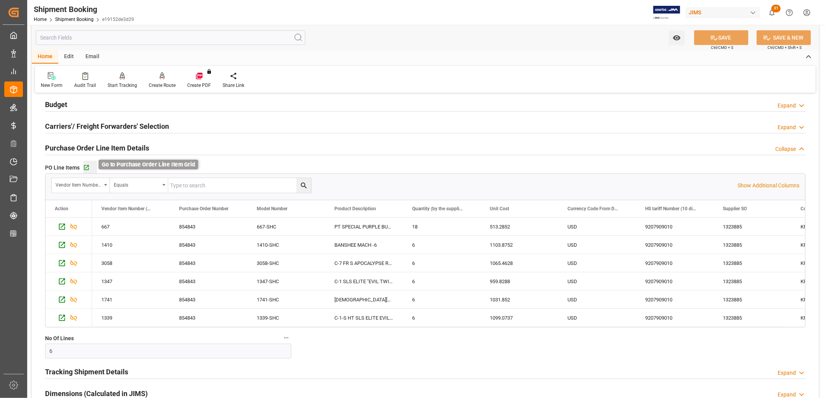
click at [85, 166] on icon "button" at bounding box center [86, 168] width 7 height 7
click at [48, 55] on div "Home" at bounding box center [45, 56] width 26 height 13
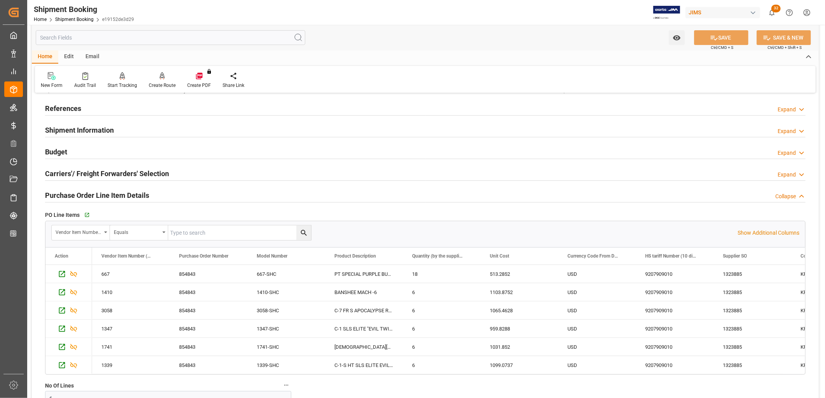
scroll to position [0, 0]
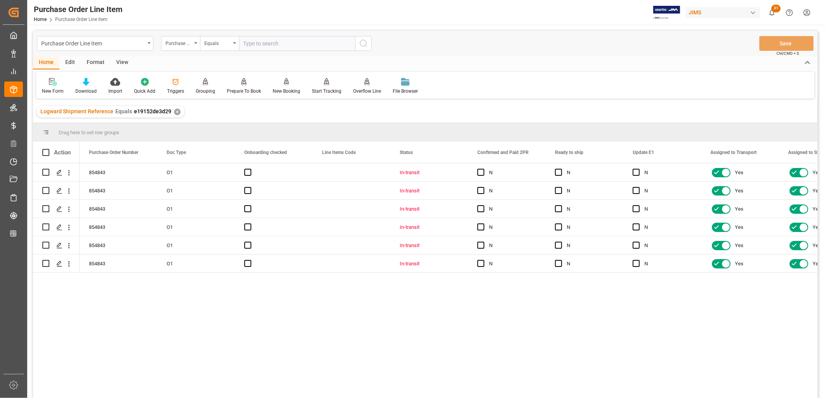
click at [124, 61] on div "View" at bounding box center [122, 62] width 24 height 13
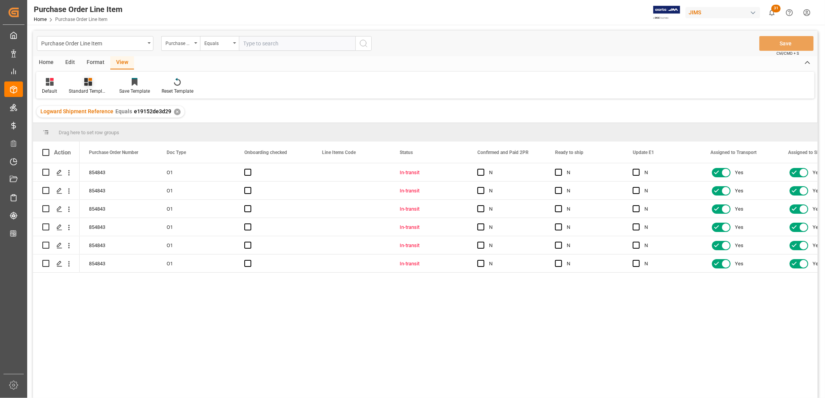
click at [91, 85] on icon at bounding box center [88, 82] width 8 height 8
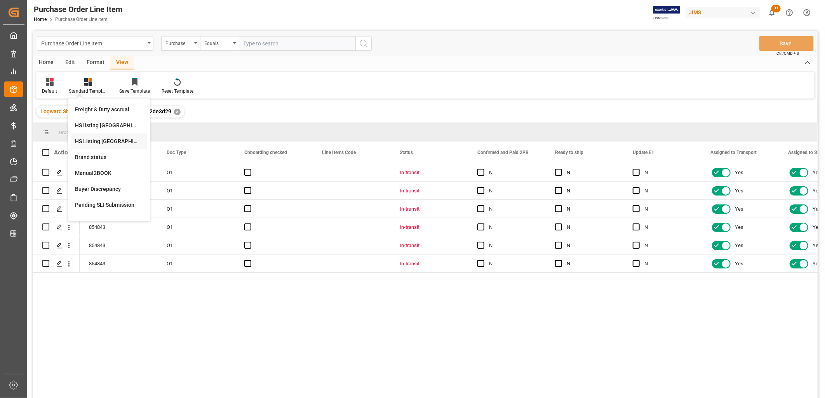
click at [108, 140] on div "HS Listing [GEOGRAPHIC_DATA]" at bounding box center [109, 141] width 68 height 8
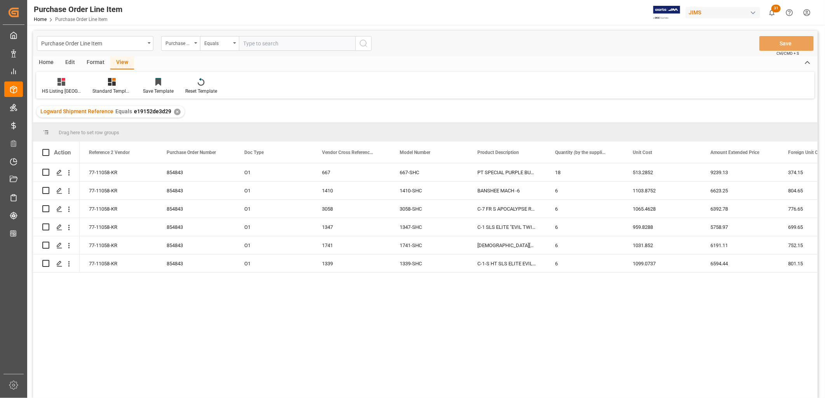
click at [46, 60] on div "Home" at bounding box center [46, 62] width 26 height 13
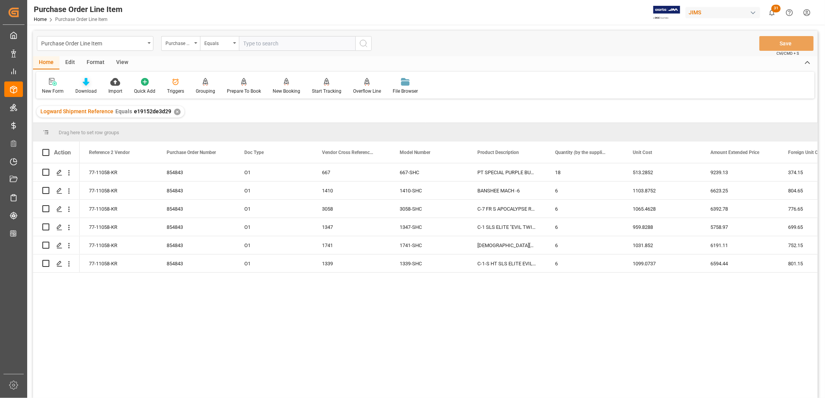
click at [89, 87] on div "Download" at bounding box center [86, 86] width 33 height 17
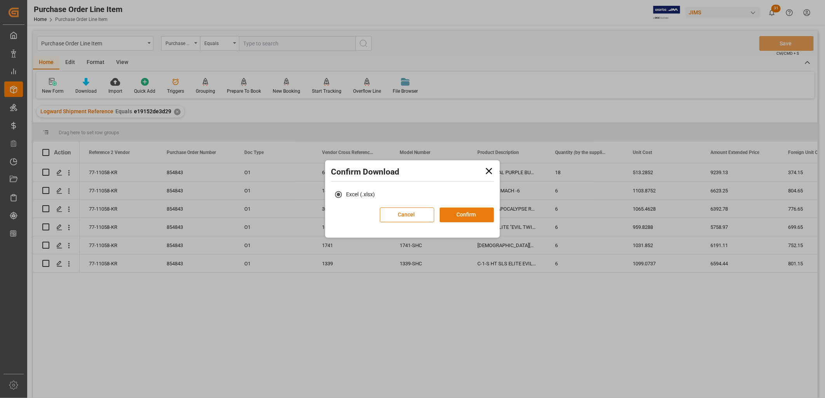
click at [460, 213] on button "Confirm" at bounding box center [467, 215] width 54 height 15
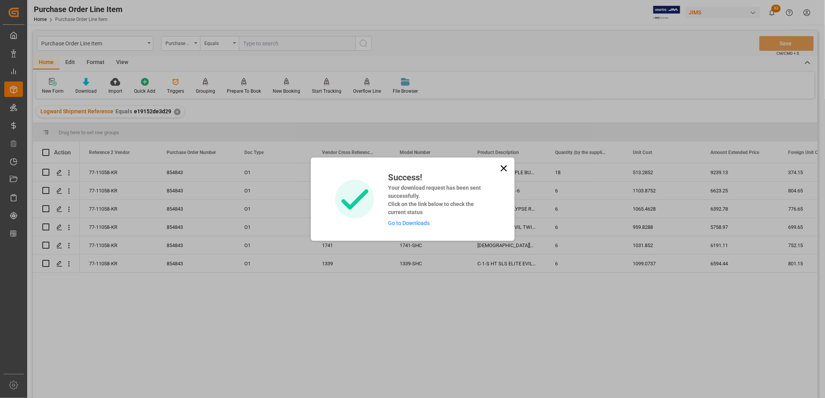
click at [400, 222] on link "Go to Downloads" at bounding box center [409, 223] width 42 height 6
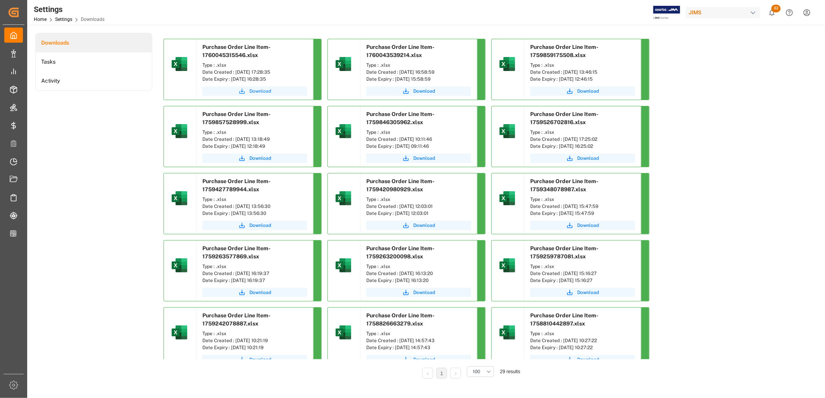
click at [259, 89] on span "Download" at bounding box center [260, 91] width 22 height 7
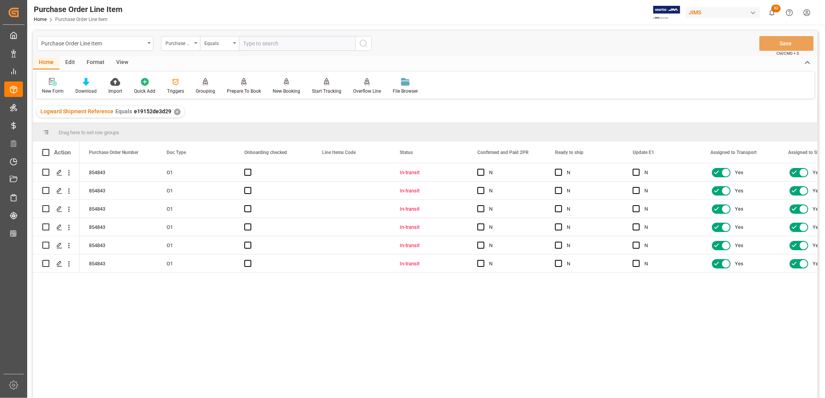
click at [123, 63] on div "View" at bounding box center [122, 62] width 24 height 13
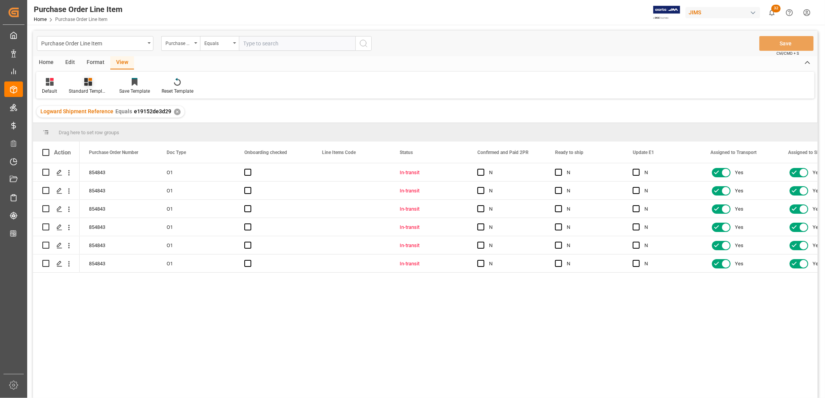
click at [86, 82] on icon at bounding box center [88, 82] width 8 height 8
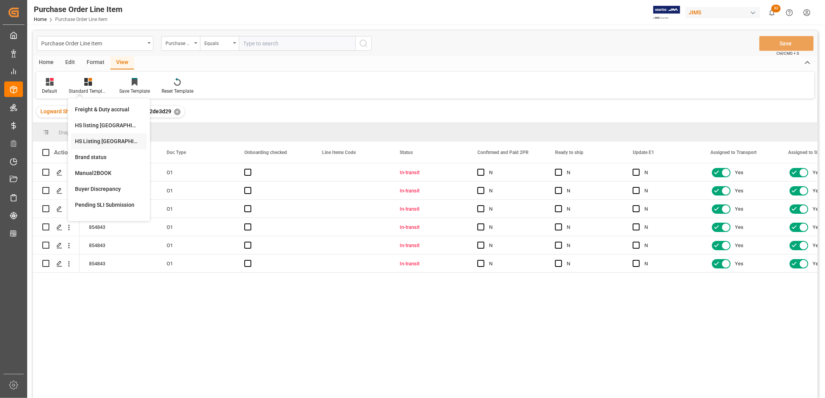
click at [111, 140] on div "HS Listing [GEOGRAPHIC_DATA]" at bounding box center [109, 141] width 68 height 8
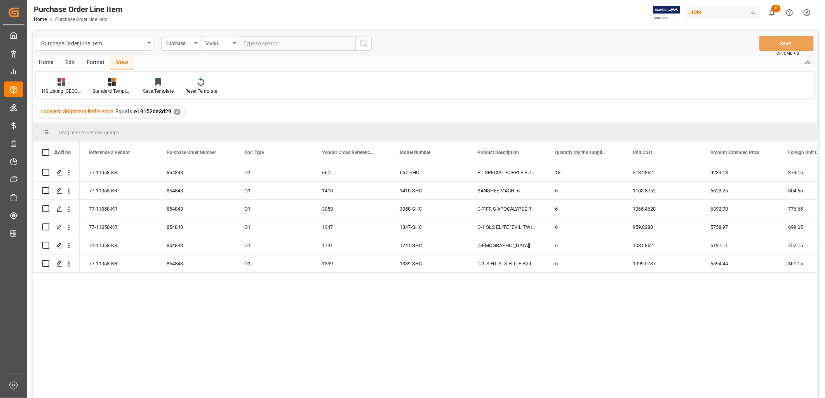
click at [47, 61] on div "Home" at bounding box center [46, 62] width 26 height 13
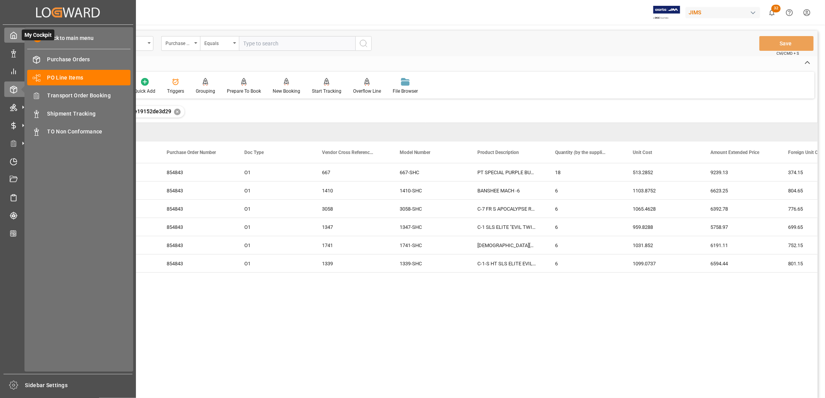
click at [14, 34] on icon at bounding box center [14, 35] width 8 height 8
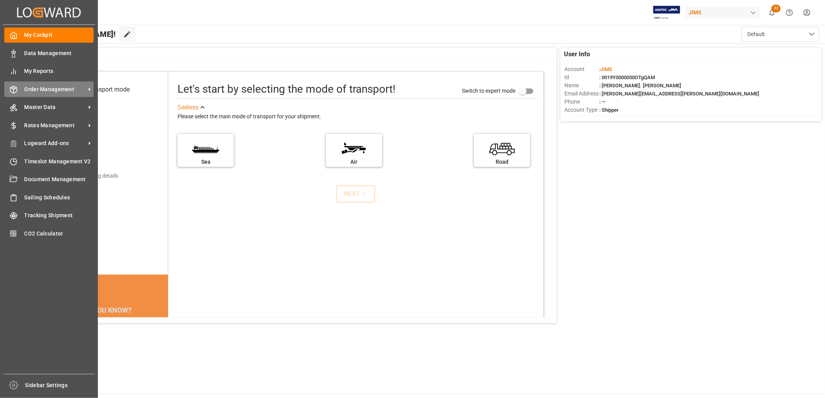
click at [33, 90] on span "Order Management" at bounding box center [54, 89] width 61 height 8
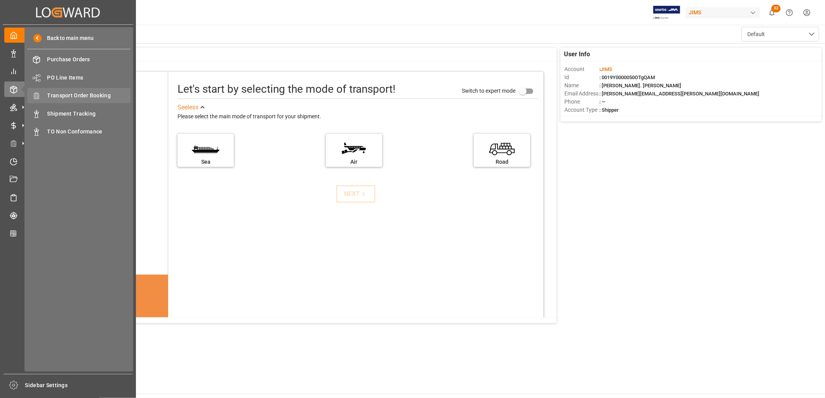
click at [85, 93] on span "Transport Order Booking" at bounding box center [88, 96] width 83 height 8
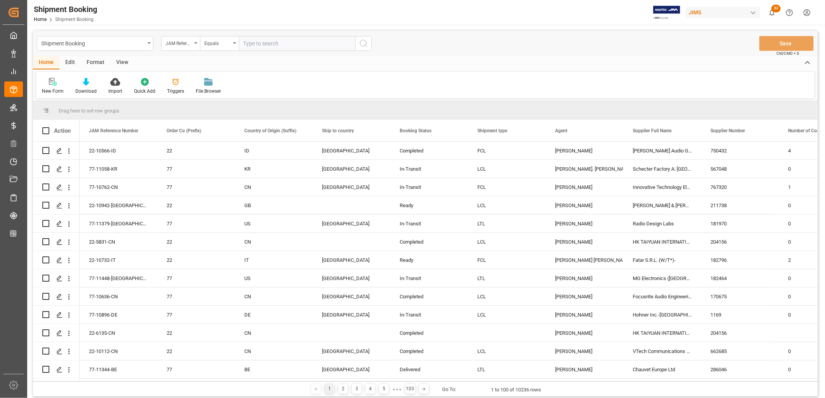
click at [247, 41] on input "text" at bounding box center [297, 43] width 117 height 15
type input "22-11092-JP"
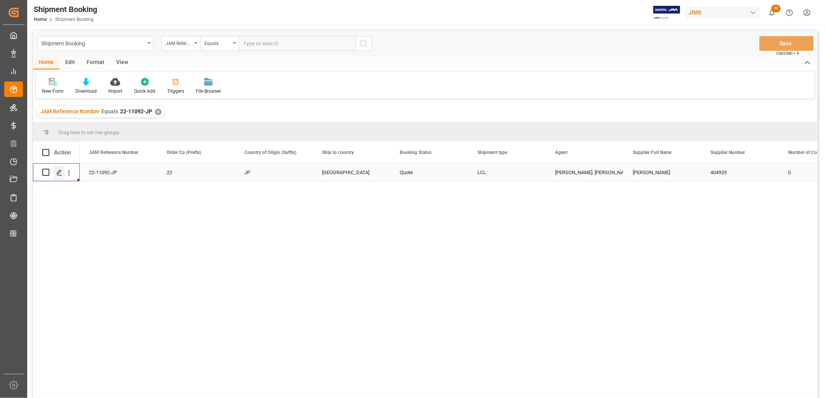
click at [59, 172] on polygon "Press SPACE to select this row." at bounding box center [59, 172] width 4 height 4
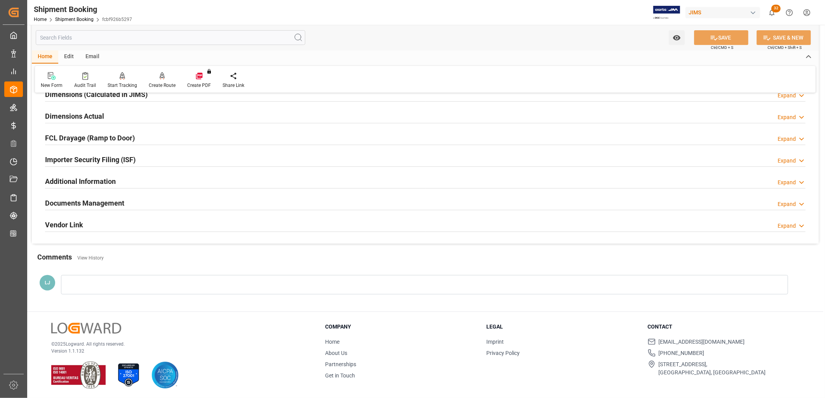
scroll to position [185, 0]
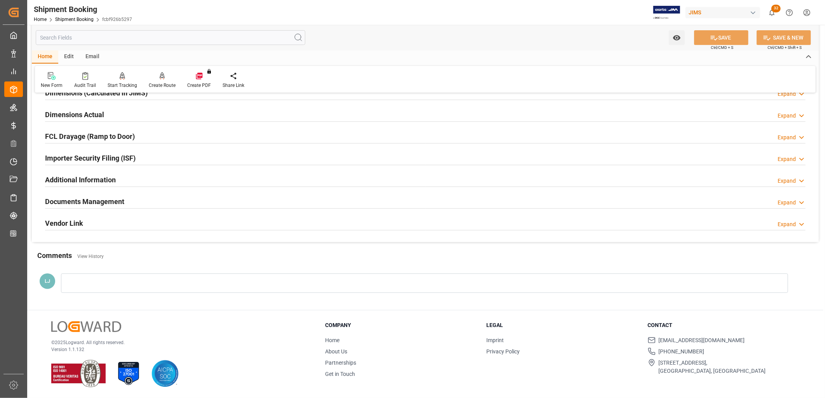
click at [77, 285] on div at bounding box center [424, 283] width 727 height 19
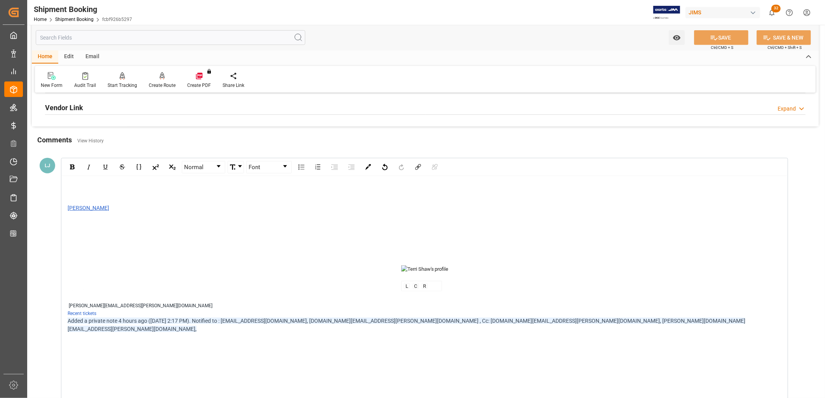
scroll to position [315, 0]
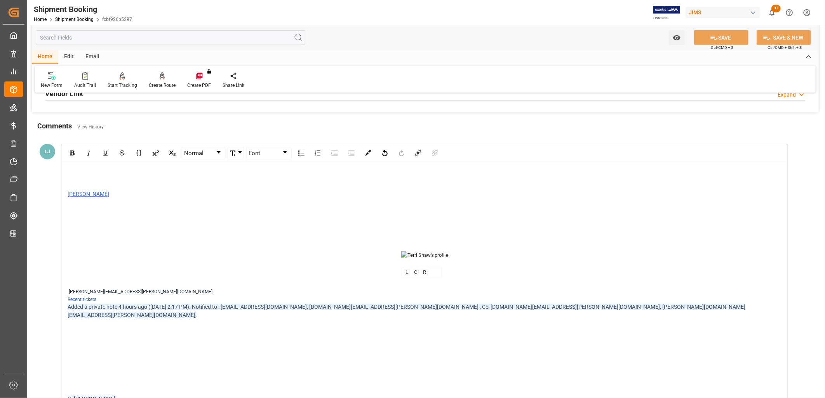
click at [426, 257] on img "rdw-editor" at bounding box center [424, 260] width 47 height 16
drag, startPoint x: 444, startPoint y: 259, endPoint x: 367, endPoint y: 261, distance: 77.3
click at [367, 261] on span "L C R" at bounding box center [425, 260] width 714 height 16
click at [418, 261] on img "rdw-editor" at bounding box center [424, 260] width 47 height 16
click at [323, 264] on span "L C R" at bounding box center [425, 260] width 714 height 16
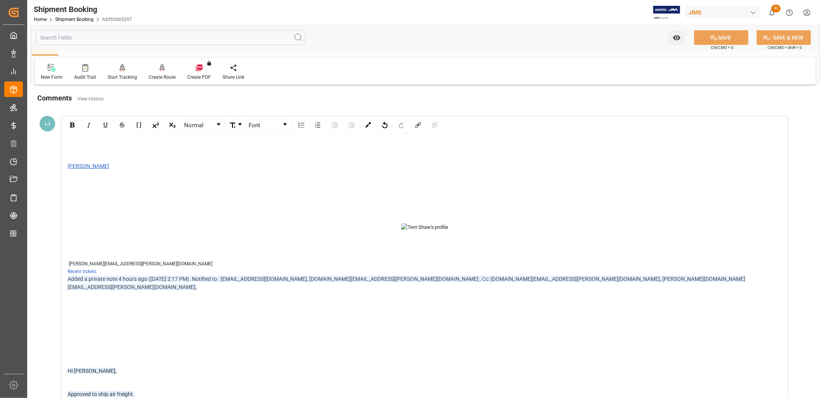
scroll to position [358, 0]
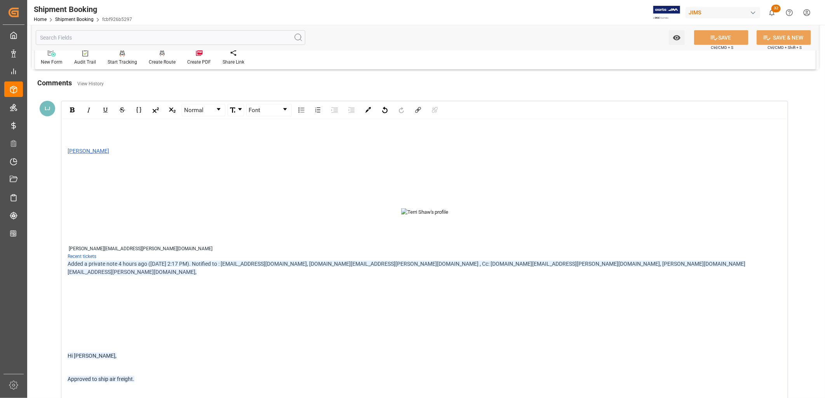
drag, startPoint x: 66, startPoint y: 150, endPoint x: 111, endPoint y: 160, distance: 46.0
click at [111, 160] on div "[PERSON_NAME] [PERSON_NAME] [PERSON_NAME][EMAIL_ADDRESS][PERSON_NAME][DOMAIN_NA…" at bounding box center [424, 297] width 725 height 356
drag, startPoint x: 69, startPoint y: 132, endPoint x: 74, endPoint y: 234, distance: 101.5
click at [74, 234] on div "[PERSON_NAME] [PERSON_NAME] [PERSON_NAME][EMAIL_ADDRESS][PERSON_NAME][DOMAIN_NA…" at bounding box center [425, 297] width 714 height 345
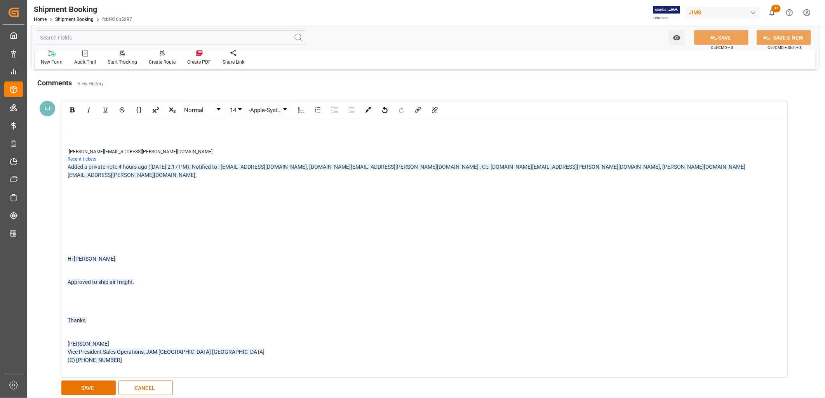
drag, startPoint x: 65, startPoint y: 174, endPoint x: 67, endPoint y: 187, distance: 13.0
click at [67, 187] on div "rri Shaw [EMAIL_ADDRESS][PERSON_NAME][DOMAIN_NAME] Recent tickets Added a priva…" at bounding box center [424, 248] width 725 height 259
drag, startPoint x: 68, startPoint y: 176, endPoint x: 68, endPoint y: 239, distance: 63.7
click at [68, 239] on div "rri Shaw [EMAIL_ADDRESS][PERSON_NAME][DOMAIN_NAME] Recent tickets Added a priva…" at bounding box center [425, 249] width 714 height 248
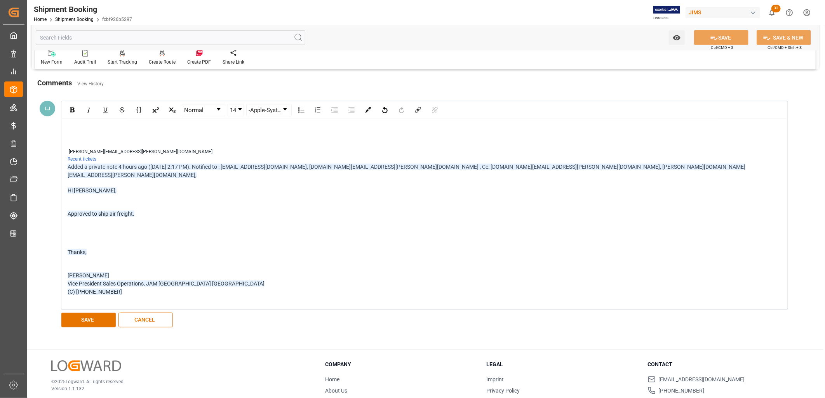
click at [71, 218] on div "rdw-editor" at bounding box center [425, 222] width 714 height 8
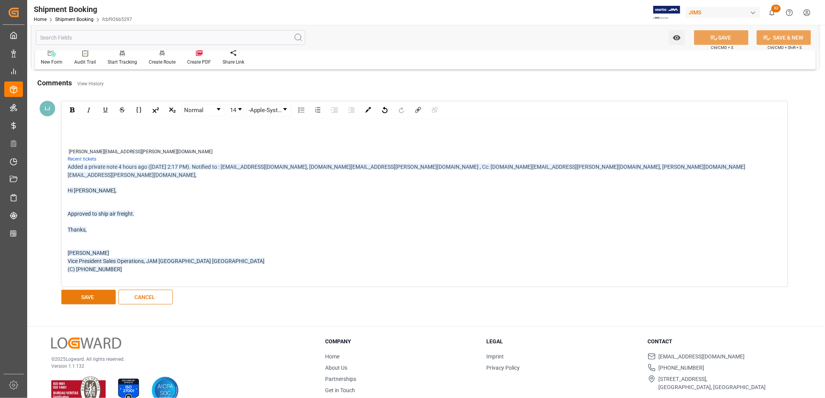
click at [100, 290] on button "SAVE" at bounding box center [88, 297] width 54 height 15
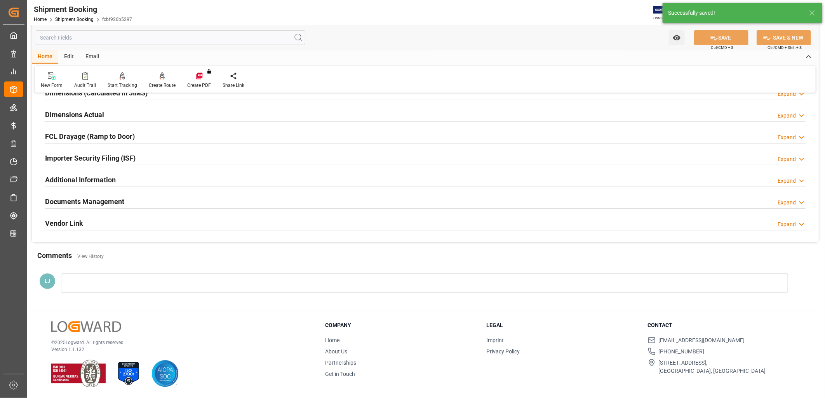
scroll to position [341, 0]
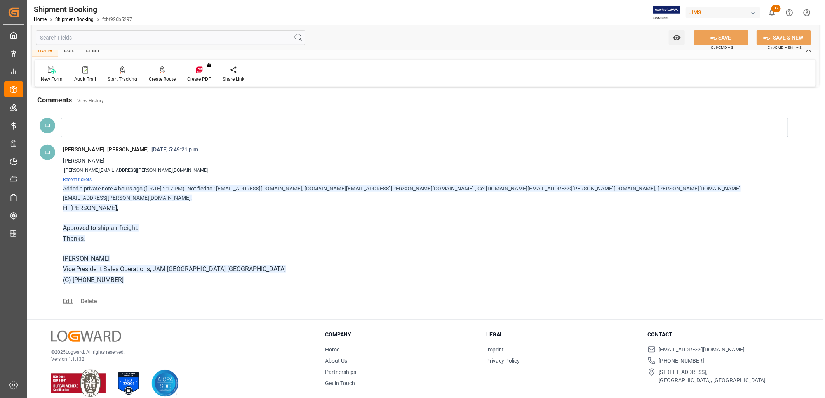
click at [70, 298] on span "Edit" at bounding box center [70, 301] width 15 height 6
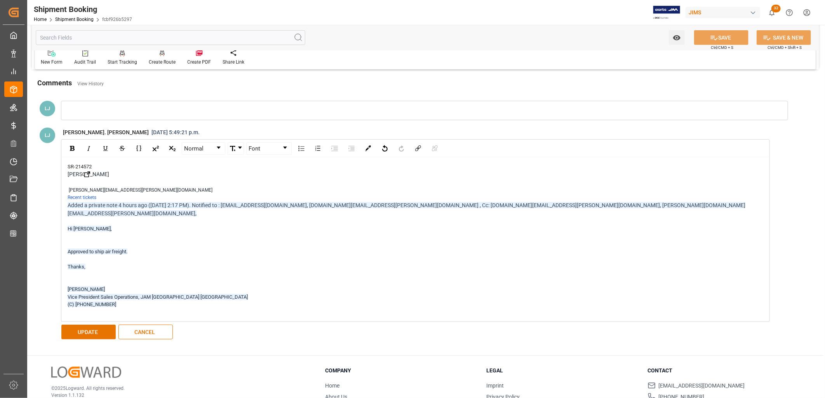
click at [68, 175] on span "[PERSON_NAME]" at bounding box center [89, 174] width 42 height 6
drag, startPoint x: 89, startPoint y: 176, endPoint x: 68, endPoint y: 174, distance: 21.1
click at [68, 174] on div "[PERSON_NAME]" at bounding box center [416, 174] width 696 height 8
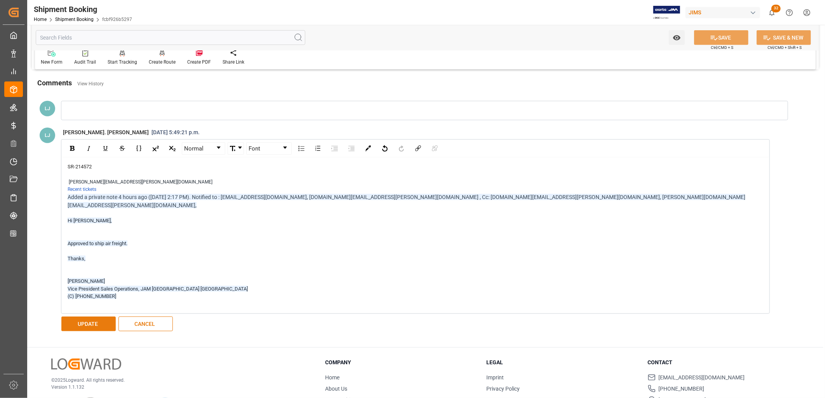
click at [85, 317] on button "UPDATE" at bounding box center [88, 324] width 54 height 15
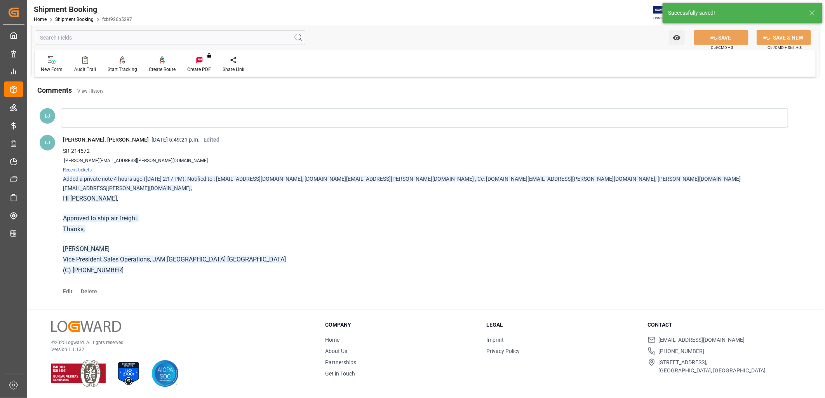
scroll to position [341, 0]
